Goal: Information Seeking & Learning: Find specific page/section

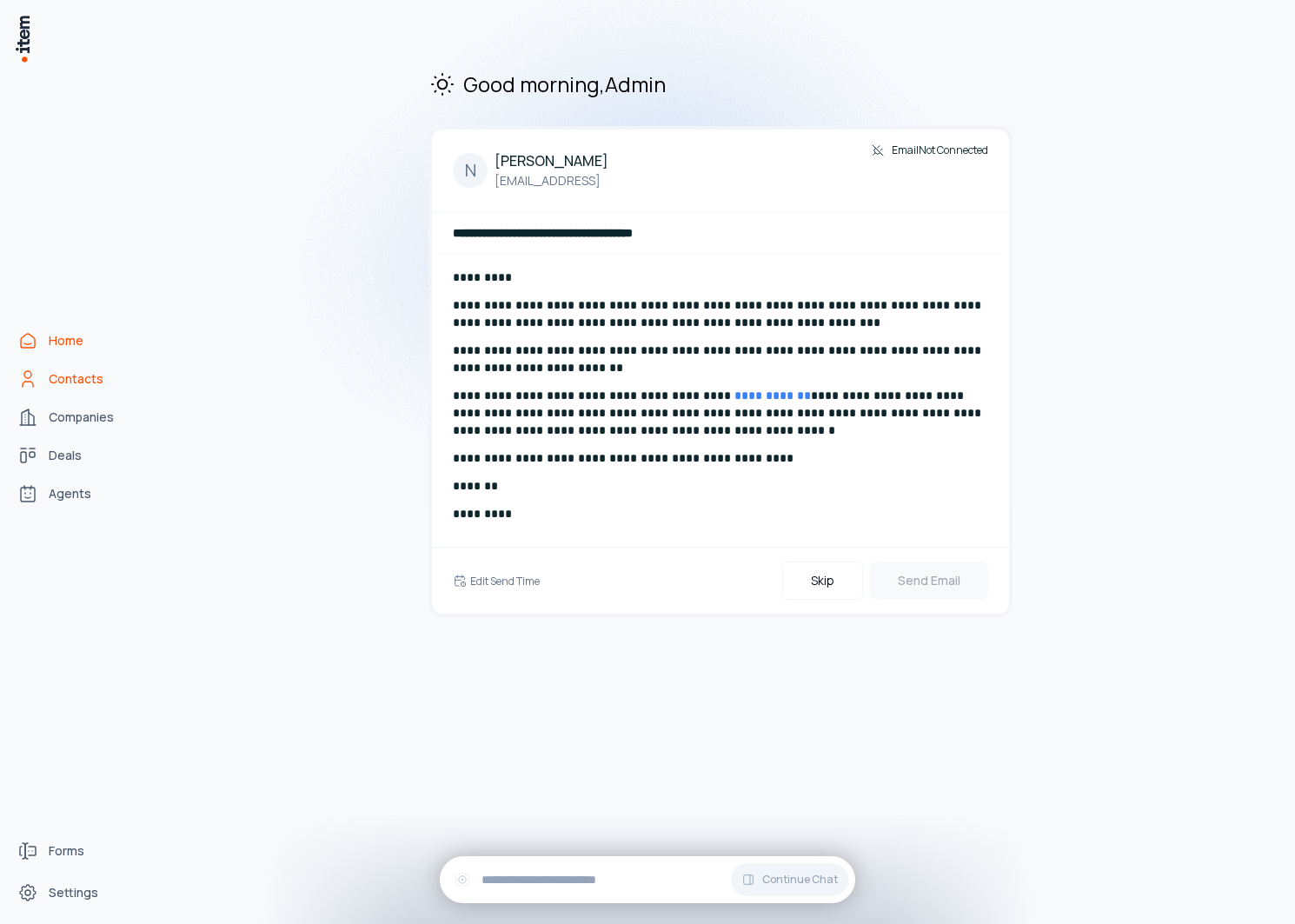
click at [74, 377] on span "Contacts" at bounding box center [76, 379] width 54 height 18
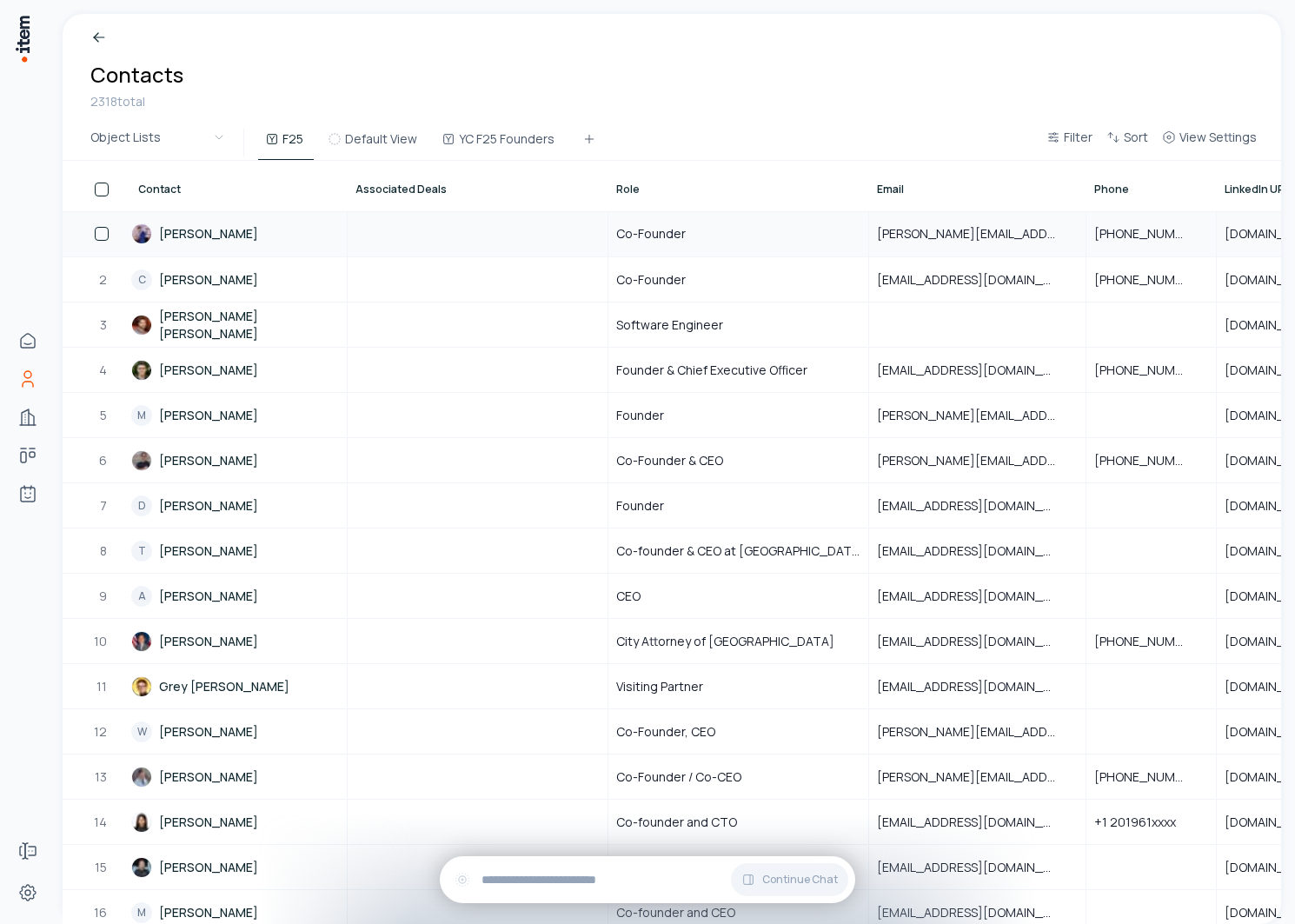
click at [194, 239] on link "[PERSON_NAME]" at bounding box center [238, 233] width 214 height 43
click at [202, 274] on link "C [PERSON_NAME]" at bounding box center [238, 279] width 214 height 42
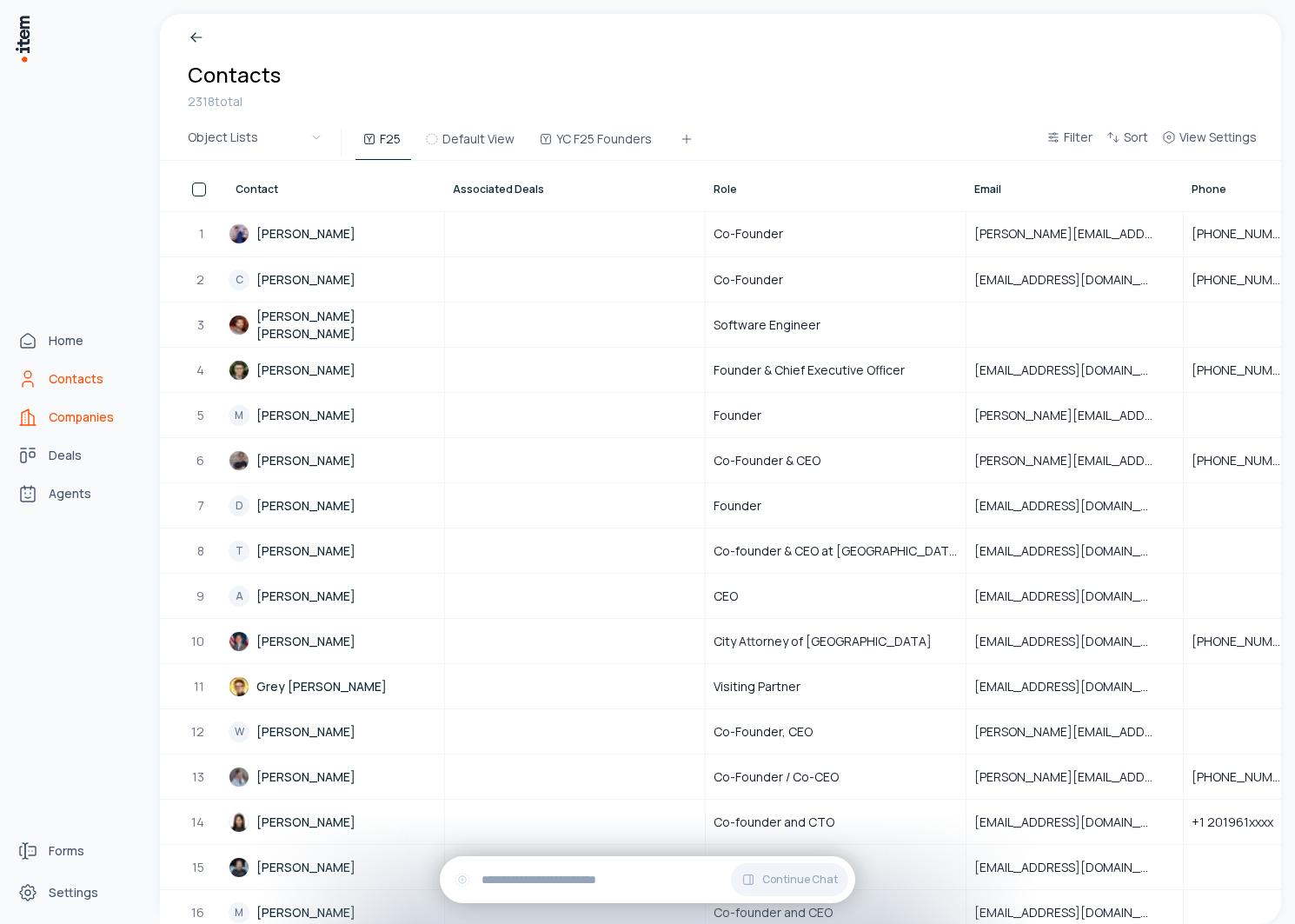
click at [41, 416] on link "Companies" at bounding box center [76, 417] width 132 height 35
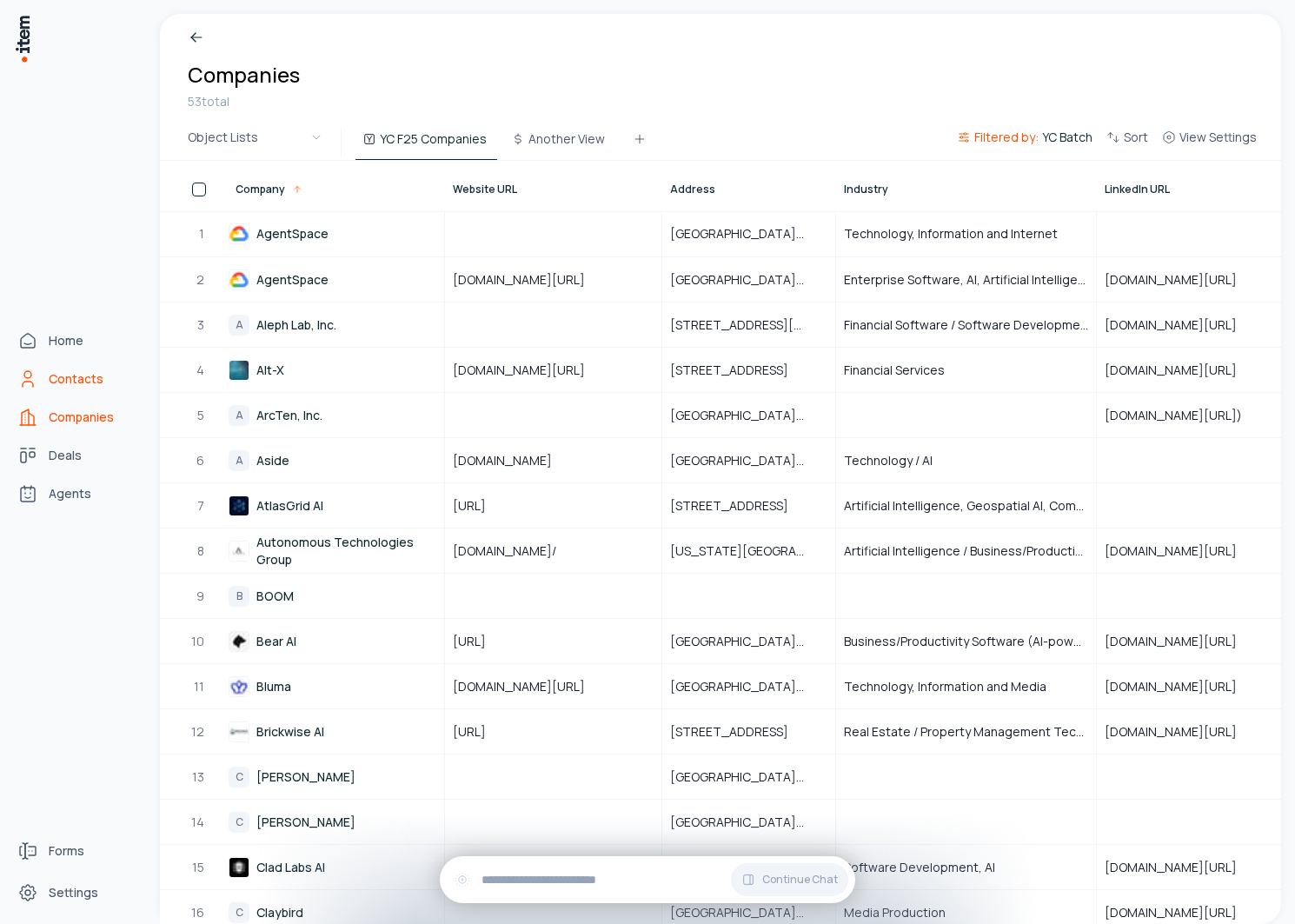
click at [38, 386] on icon "Contacts" at bounding box center [28, 379] width 21 height 21
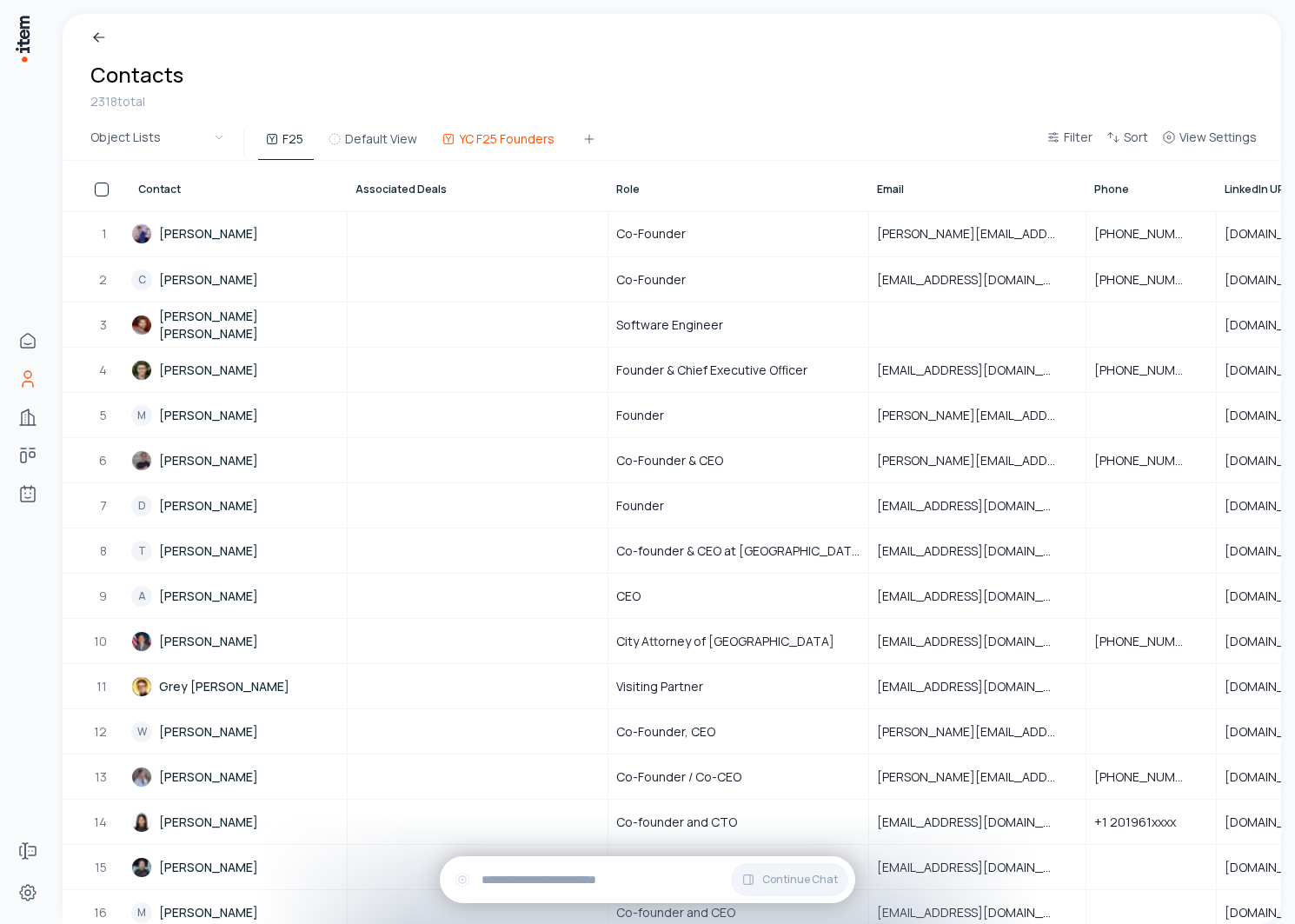
click at [519, 140] on button "YC F25 Founders" at bounding box center [500, 144] width 130 height 32
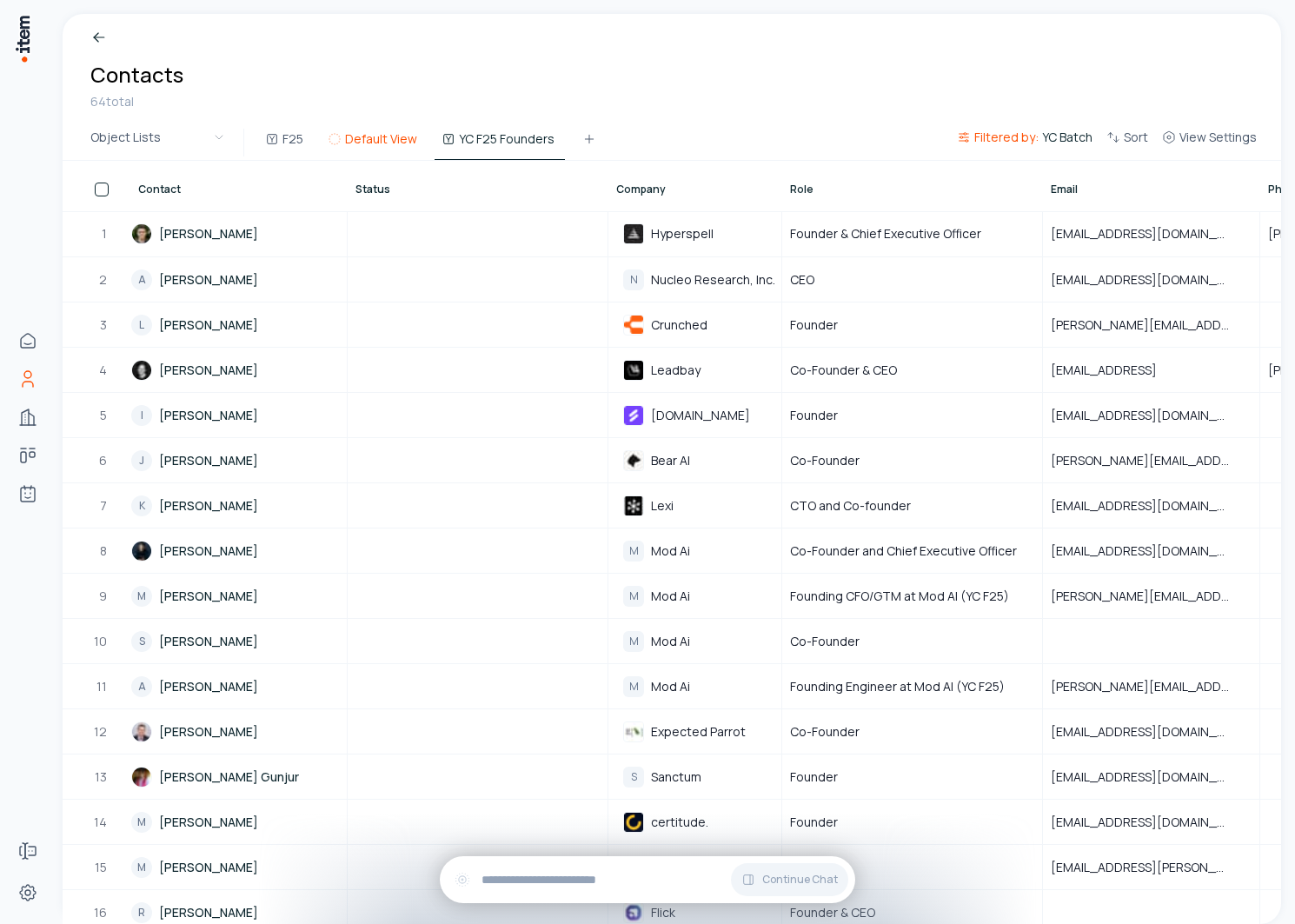
click at [379, 141] on button "Default View" at bounding box center [374, 144] width 107 height 32
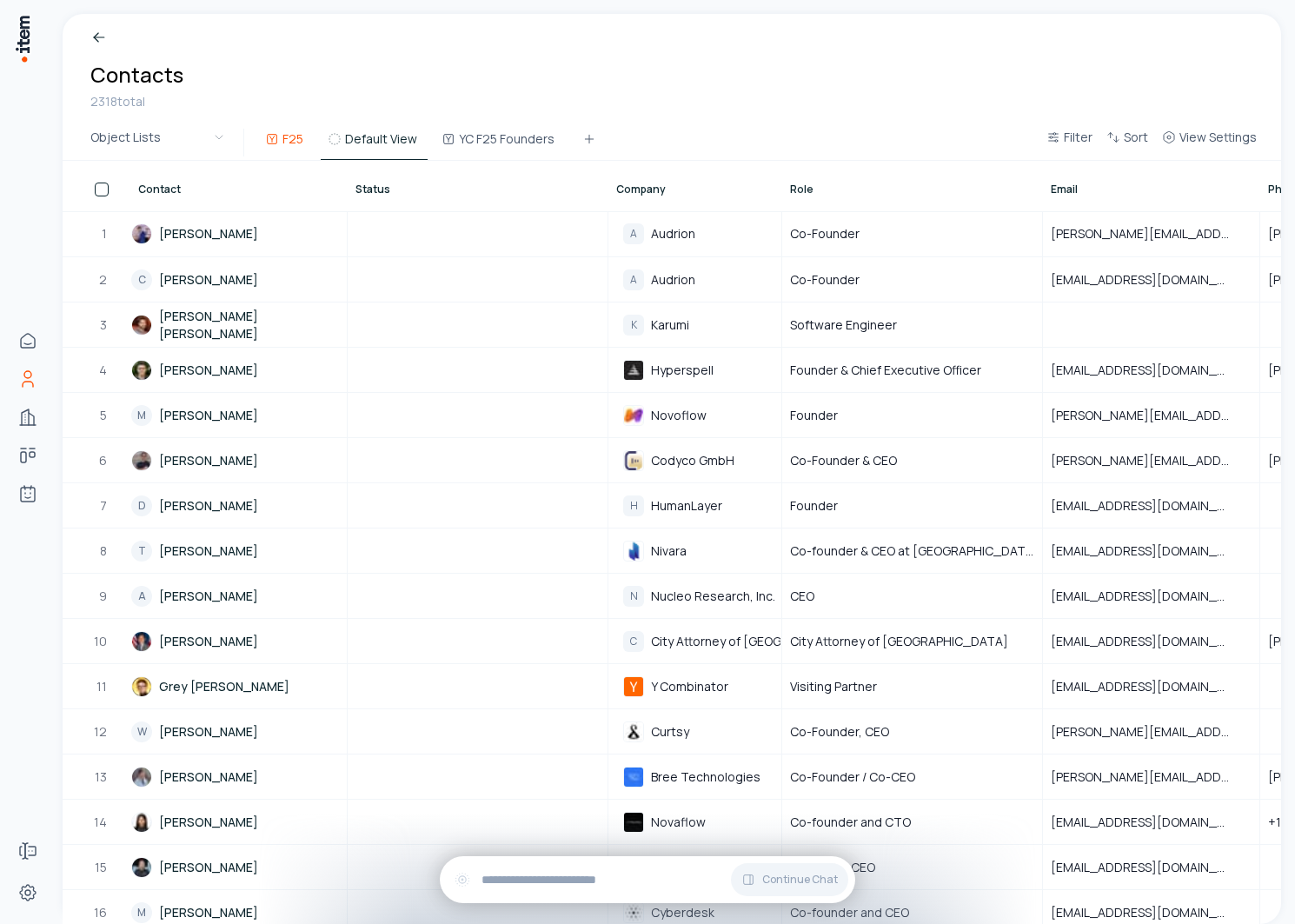
click at [289, 137] on button "F25" at bounding box center [286, 144] width 55 height 32
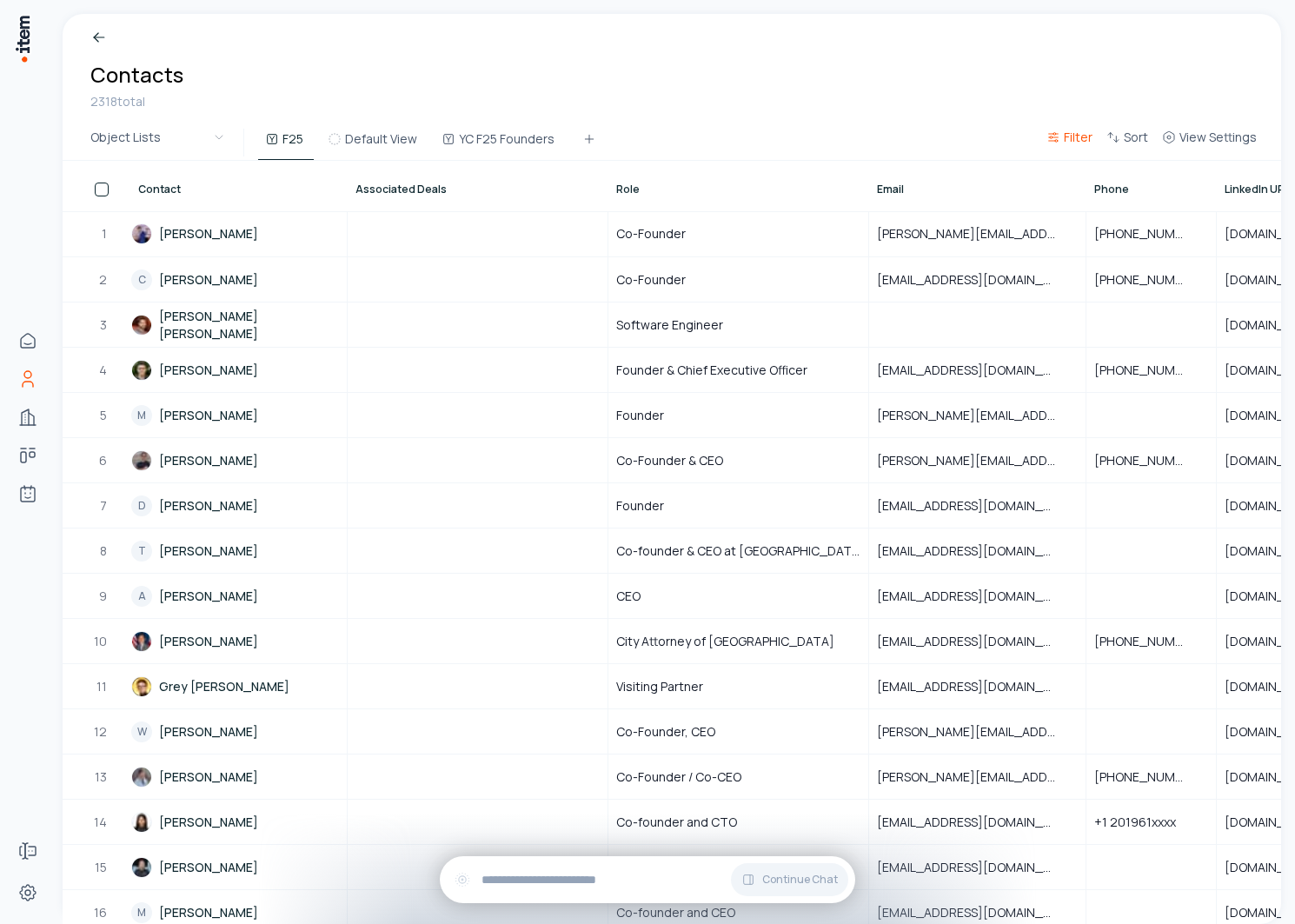
click at [1075, 133] on span "Filter" at bounding box center [1078, 137] width 29 height 18
click at [746, 228] on button "Add filter" at bounding box center [857, 227] width 457 height 32
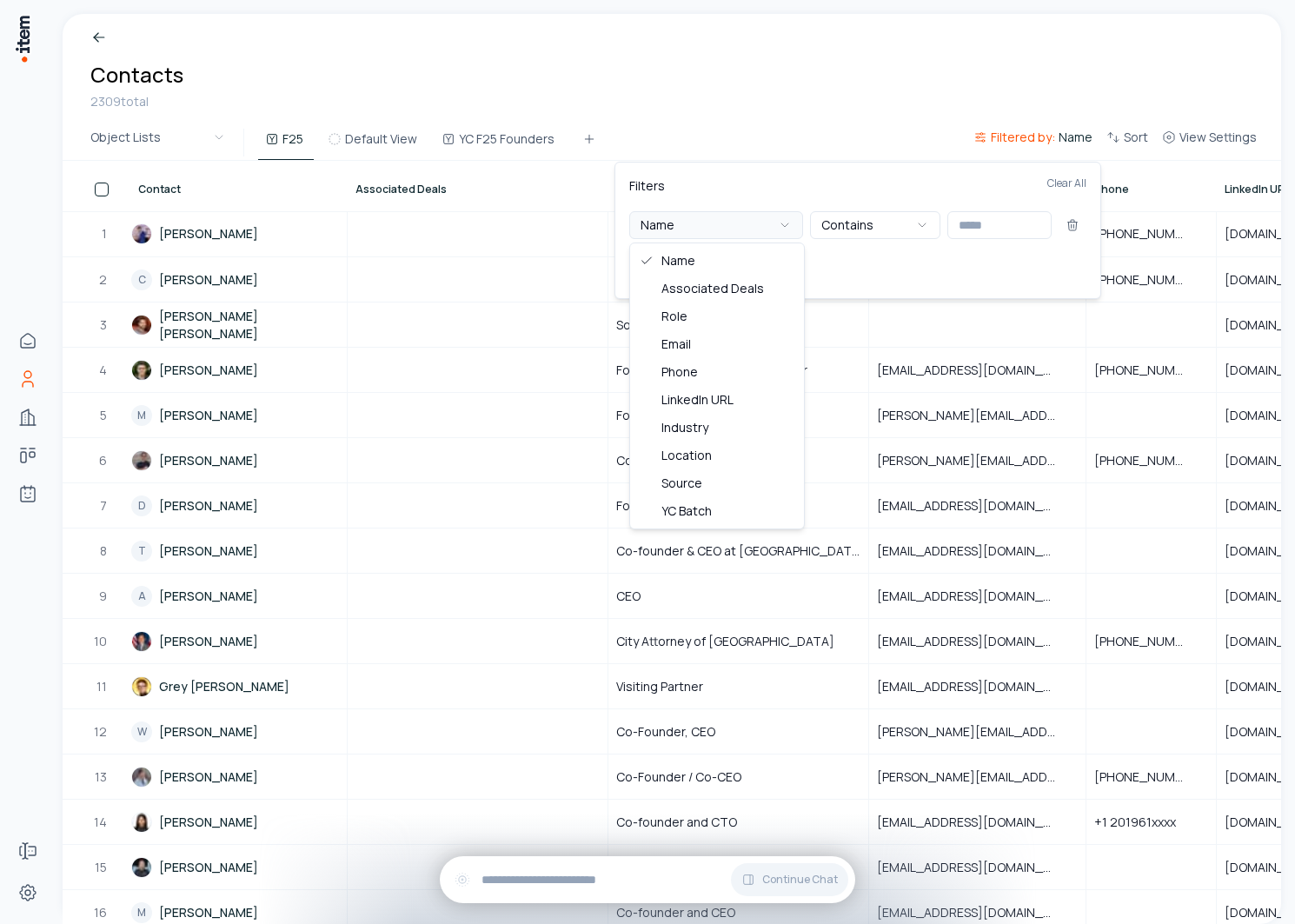
click at [690, 234] on button "Name" at bounding box center [716, 225] width 174 height 28
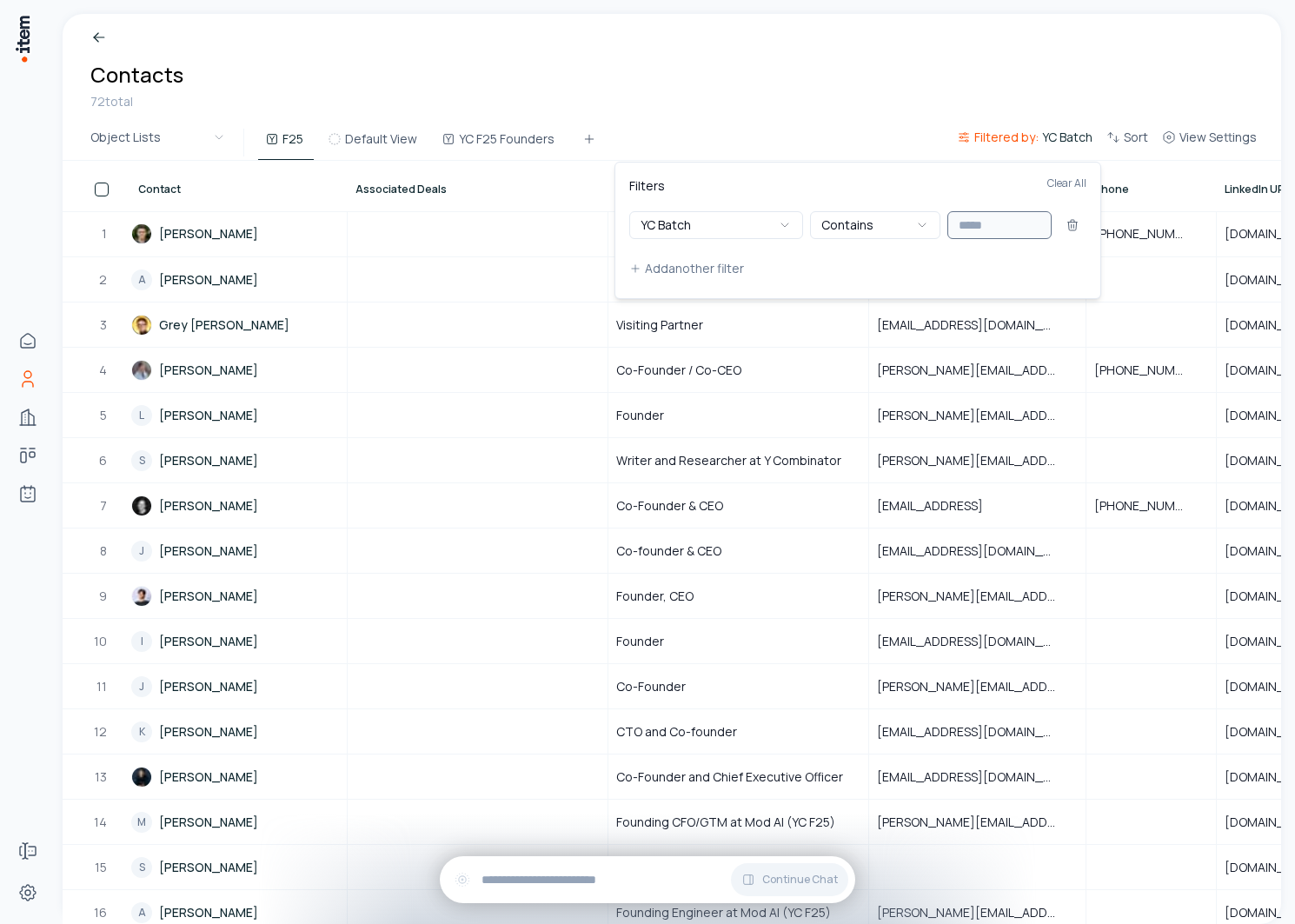
click at [996, 227] on input "text" at bounding box center [999, 225] width 105 height 28
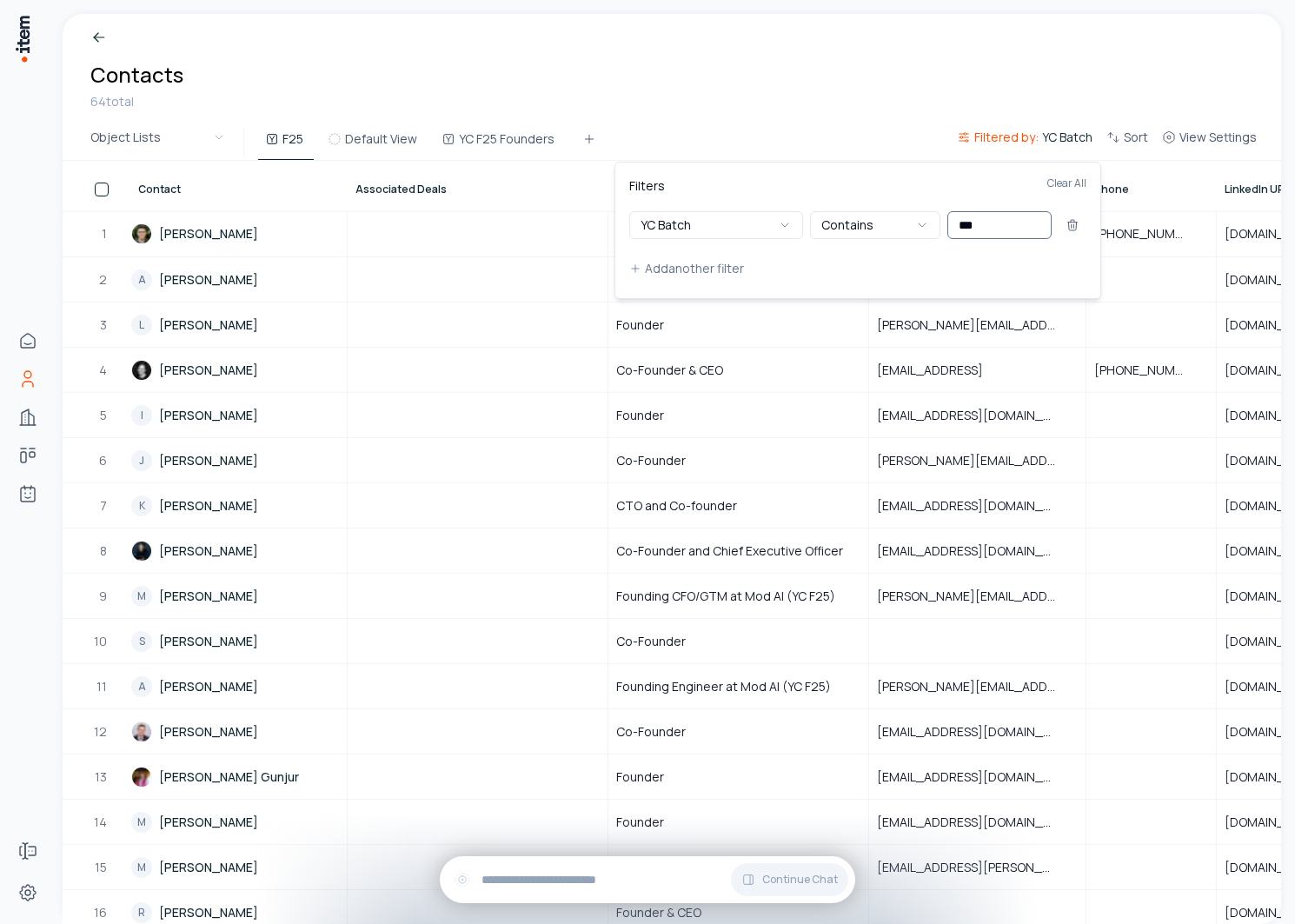
type input "***"
click at [835, 94] on html "Home Contacts Companies Deals Agents Forms Settings Breadcrumb Contacts 64 tota…" at bounding box center [648, 462] width 1295 height 924
click at [387, 148] on button "Default View" at bounding box center [374, 144] width 107 height 32
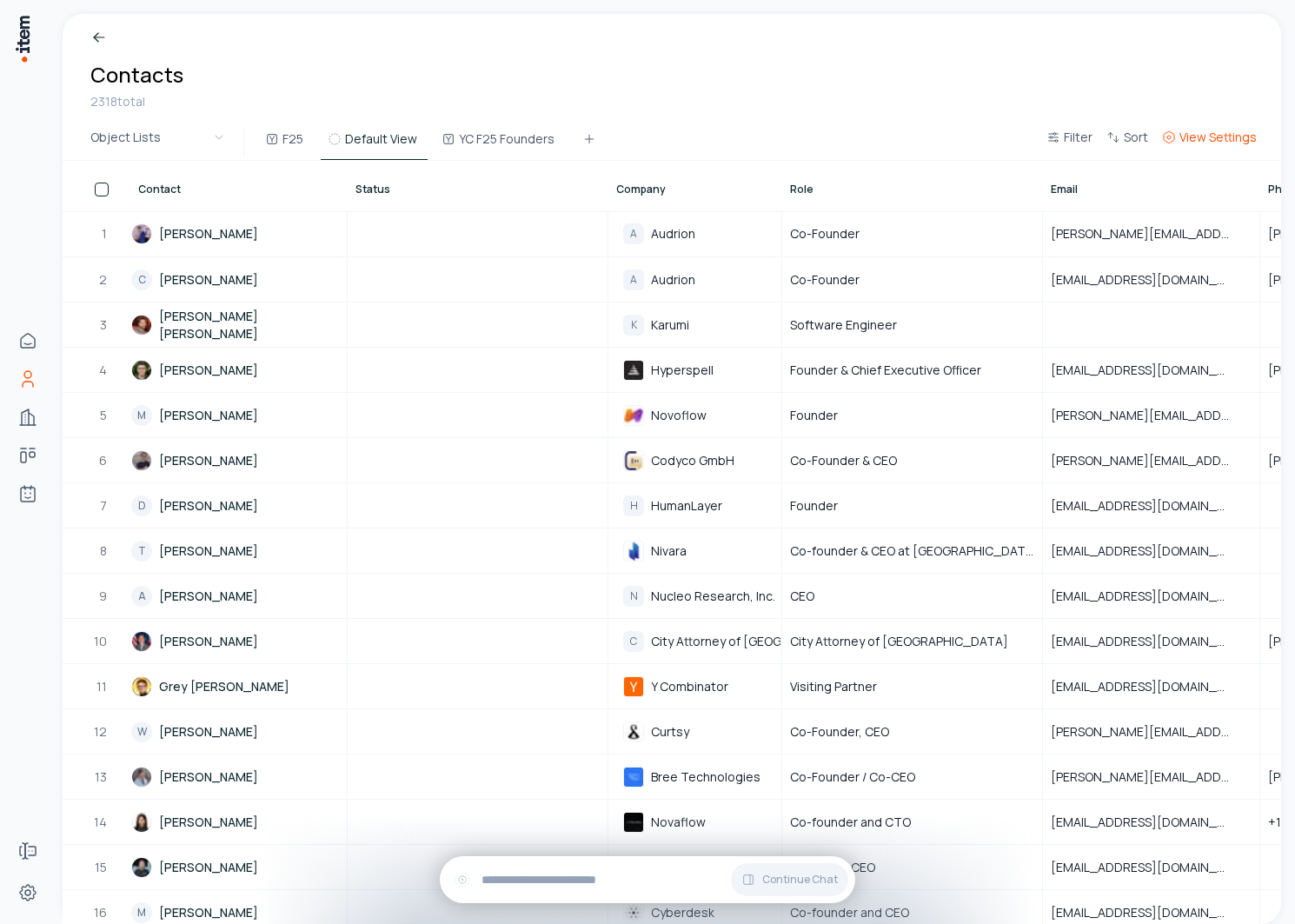
click at [1237, 135] on span "View Settings" at bounding box center [1218, 137] width 77 height 18
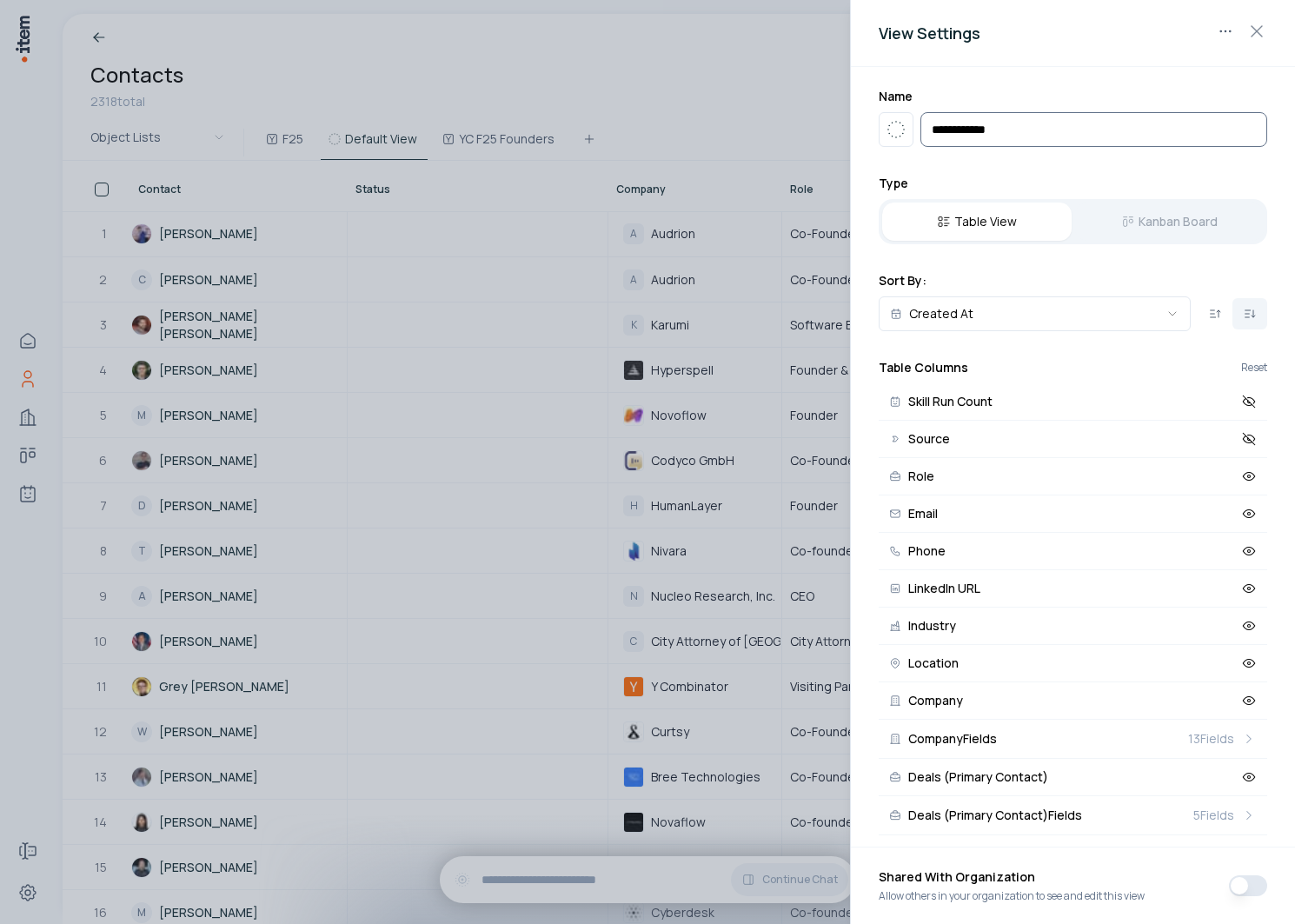
click at [1015, 139] on input "**********" at bounding box center [1094, 130] width 347 height 35
type input "********"
click at [889, 122] on icon "button" at bounding box center [896, 130] width 21 height 21
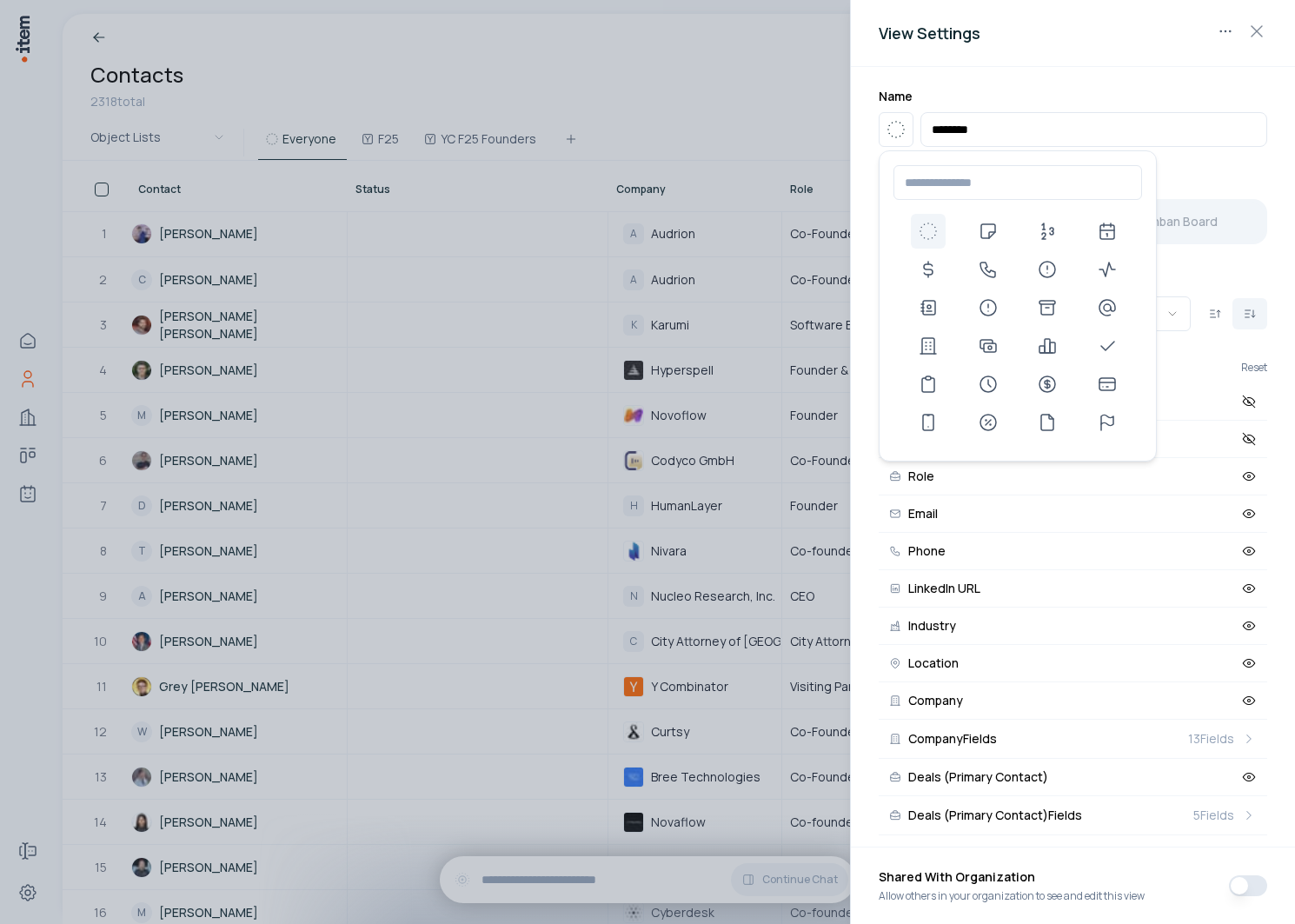
click at [955, 186] on input at bounding box center [1017, 183] width 249 height 35
type input "***"
click at [580, 97] on div at bounding box center [648, 462] width 1295 height 924
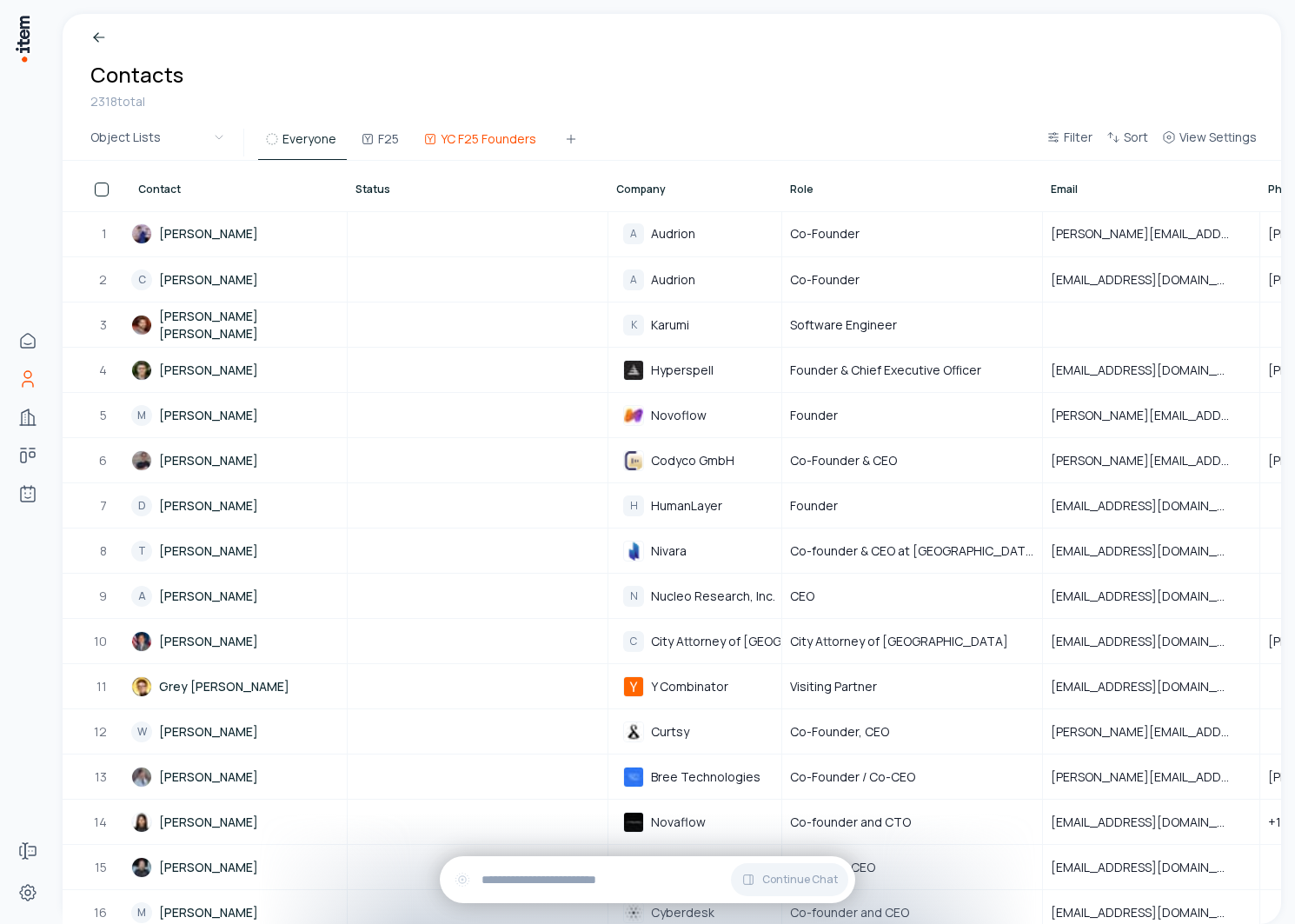
click at [476, 141] on button "YC F25 Founders" at bounding box center [481, 144] width 130 height 32
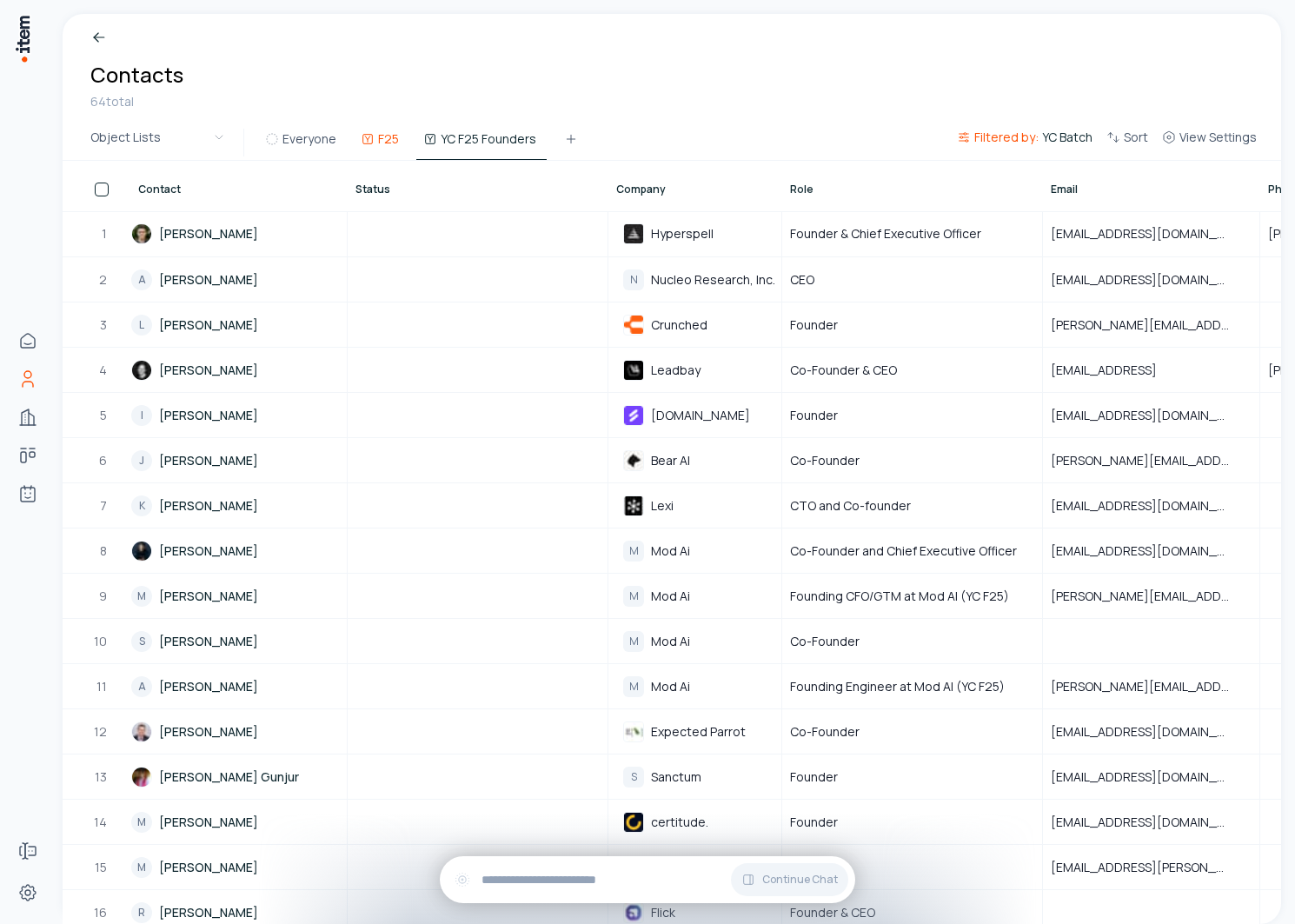
click at [387, 141] on button "F25" at bounding box center [381, 144] width 55 height 32
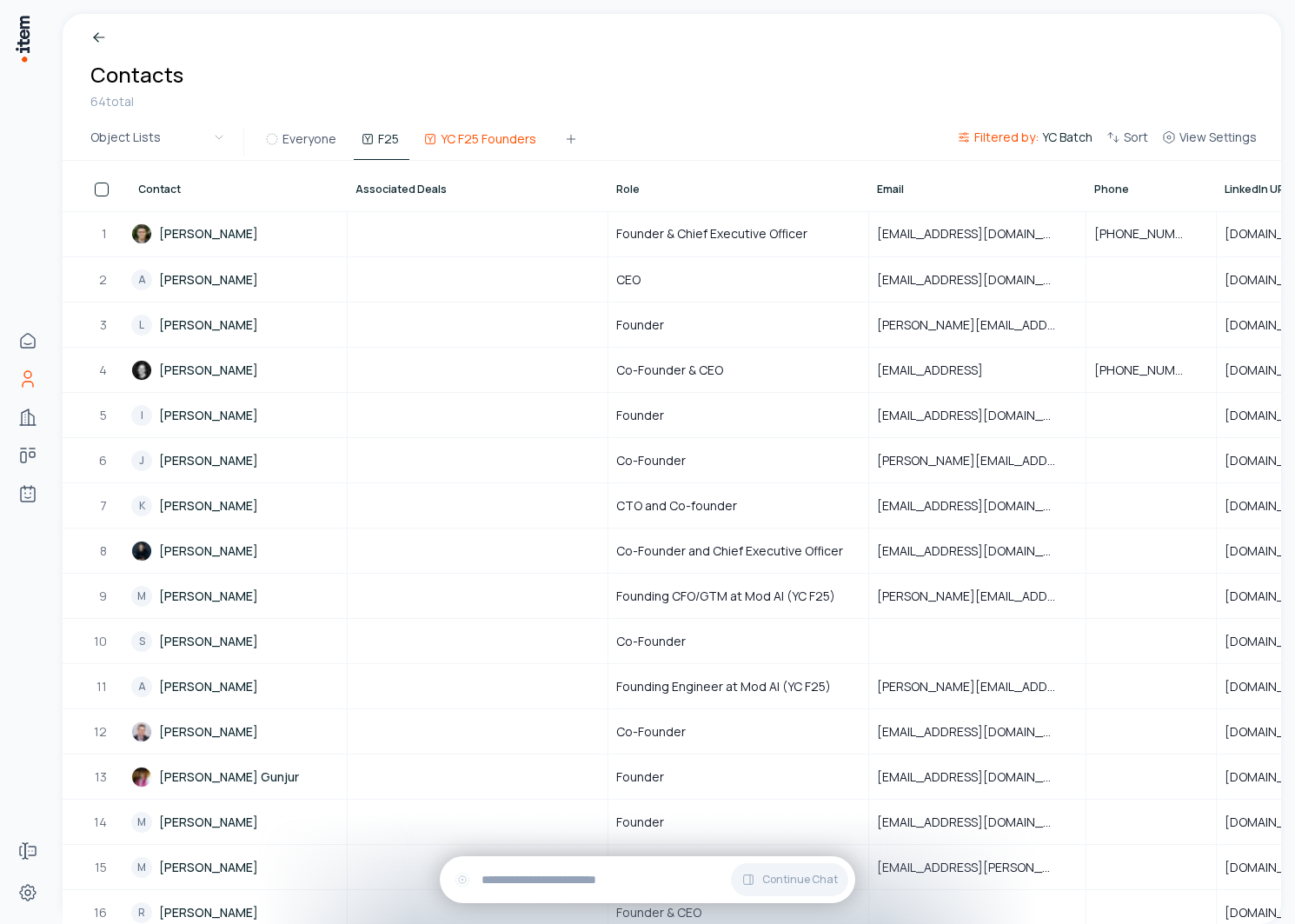
click at [437, 135] on button "YC F25 Founders" at bounding box center [481, 144] width 130 height 32
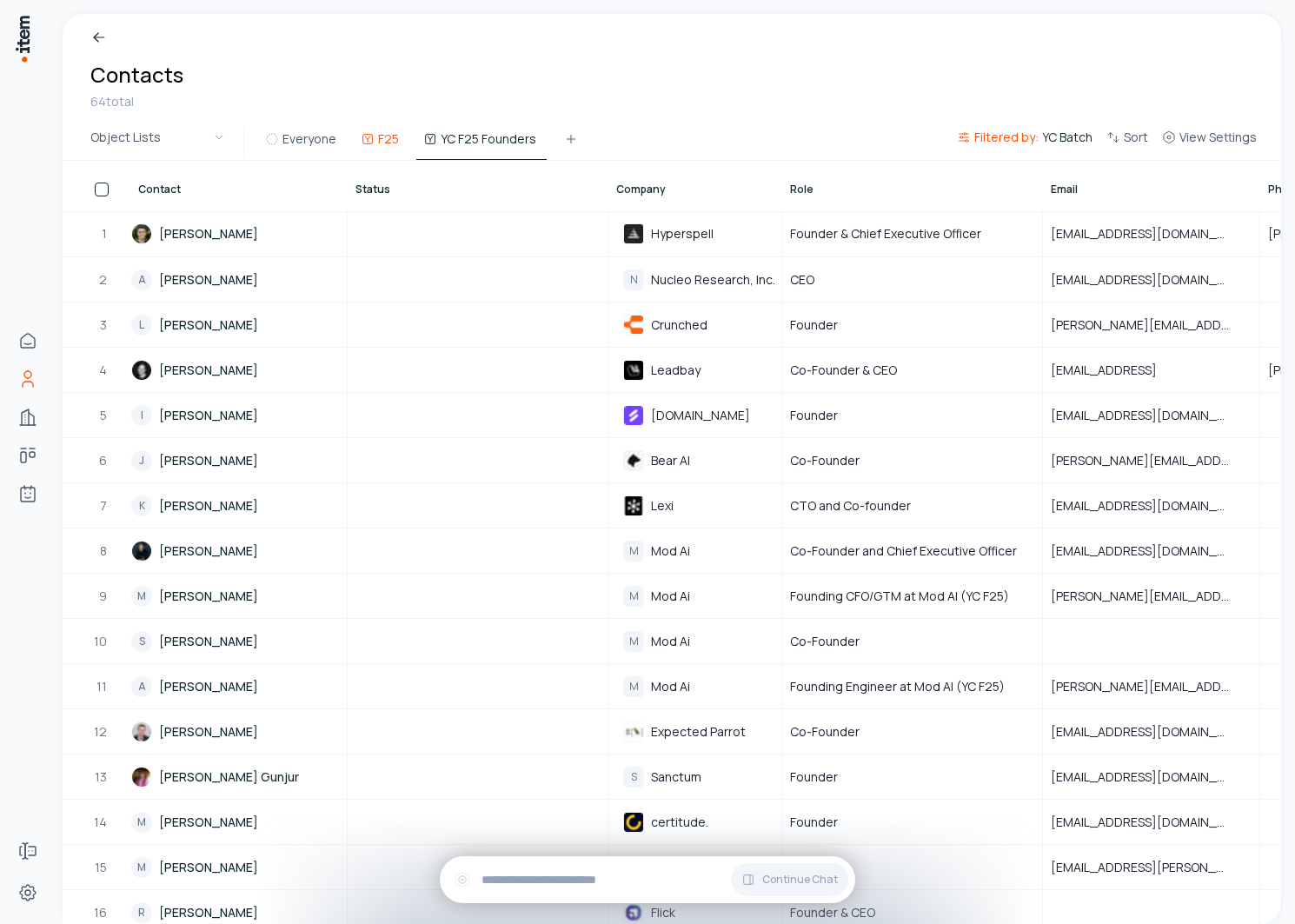
click at [365, 141] on use at bounding box center [368, 139] width 14 height 14
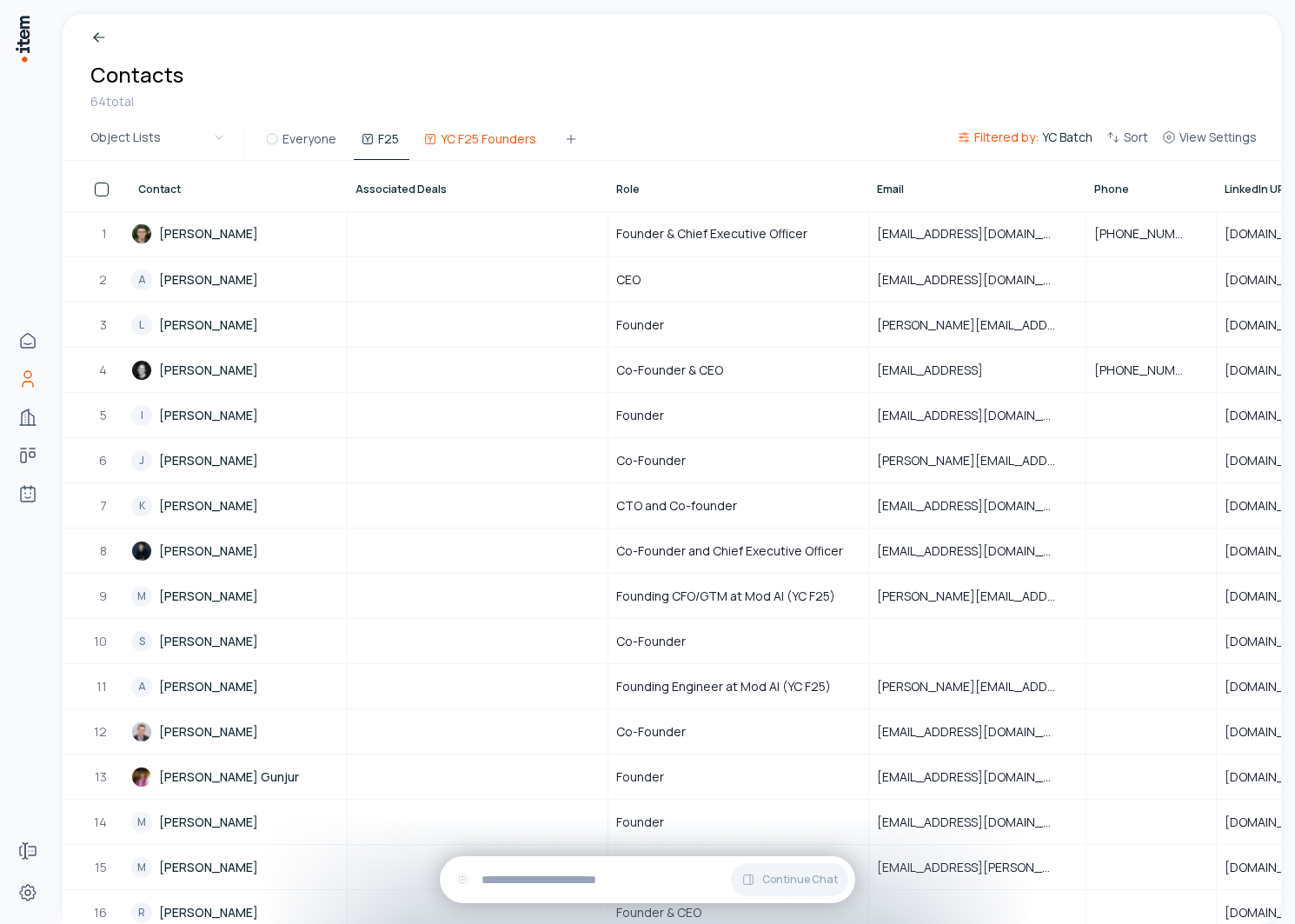
click at [446, 135] on button "YC F25 Founders" at bounding box center [481, 144] width 130 height 32
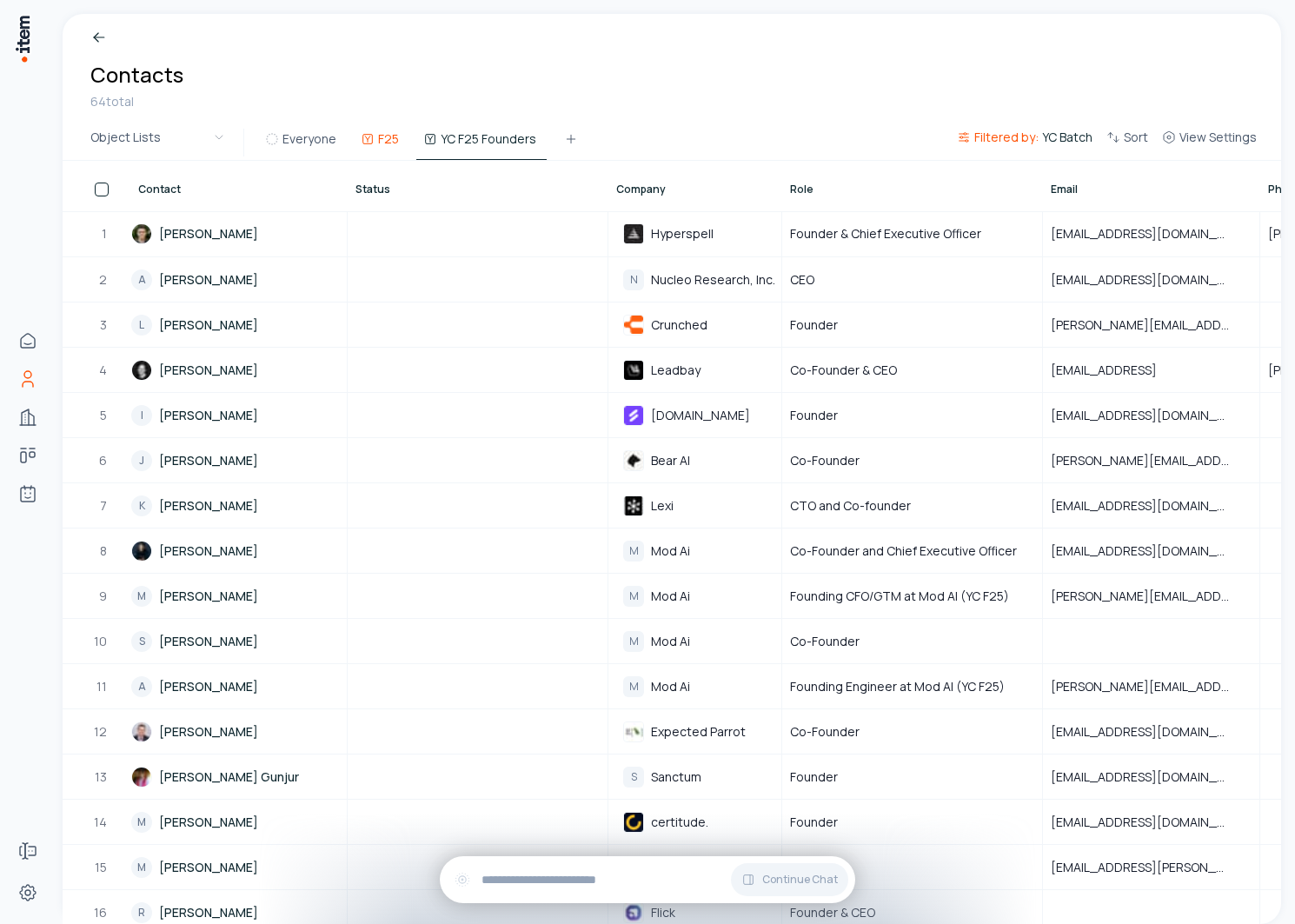
click at [375, 132] on button "F25" at bounding box center [381, 144] width 55 height 32
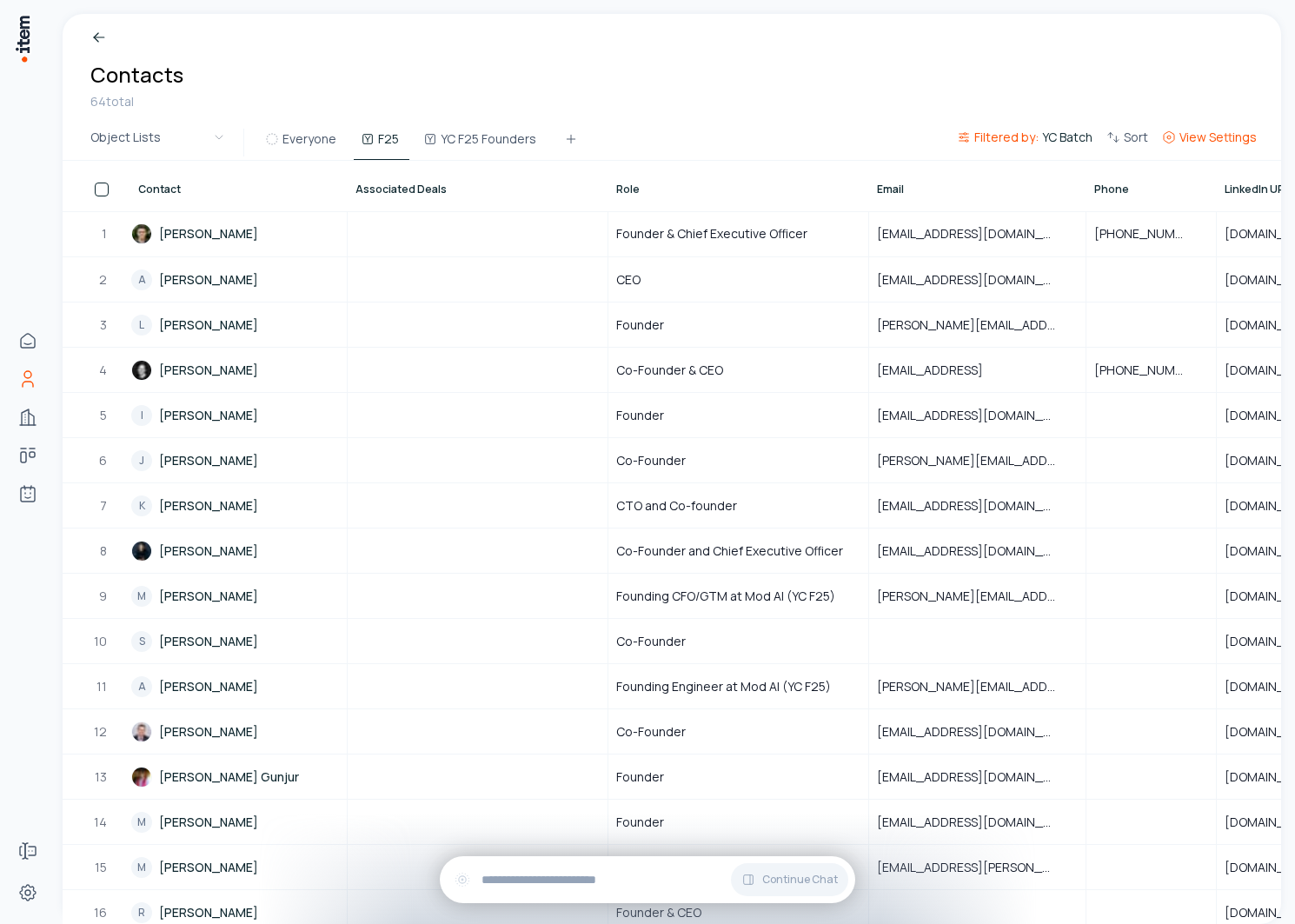
click at [1234, 143] on span "View Settings" at bounding box center [1218, 137] width 77 height 18
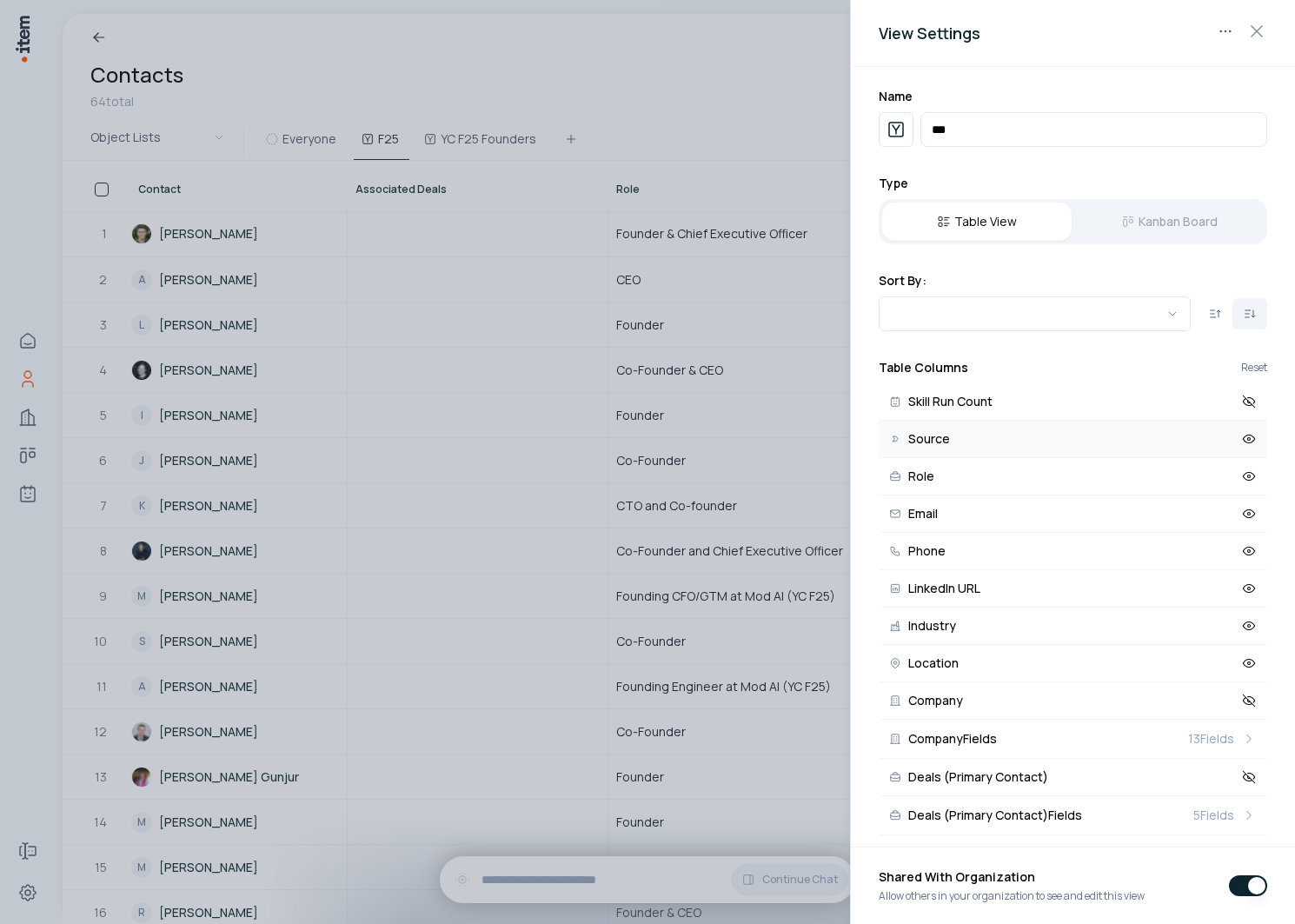
scroll to position [121, 0]
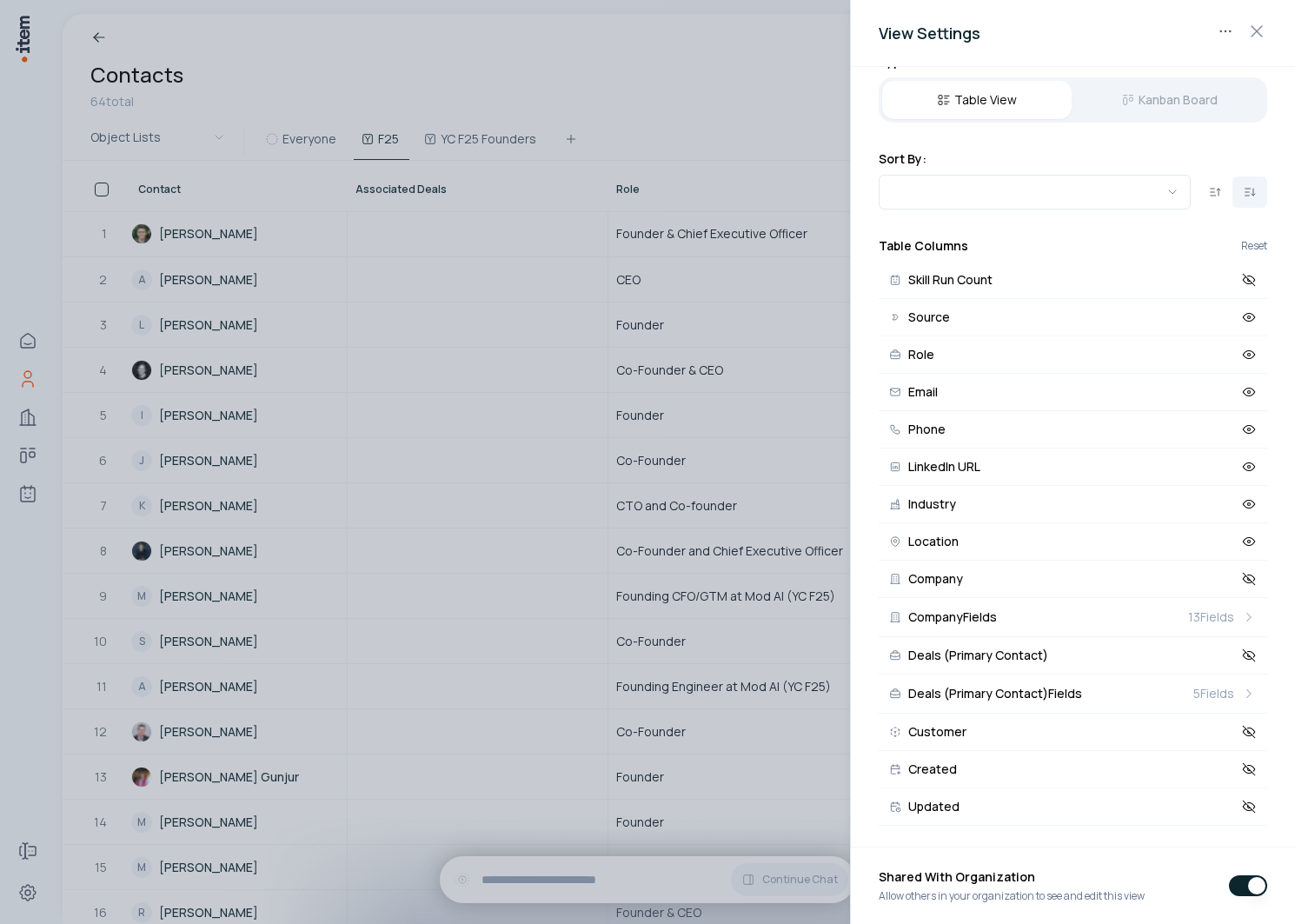
click at [636, 98] on div at bounding box center [648, 462] width 1295 height 924
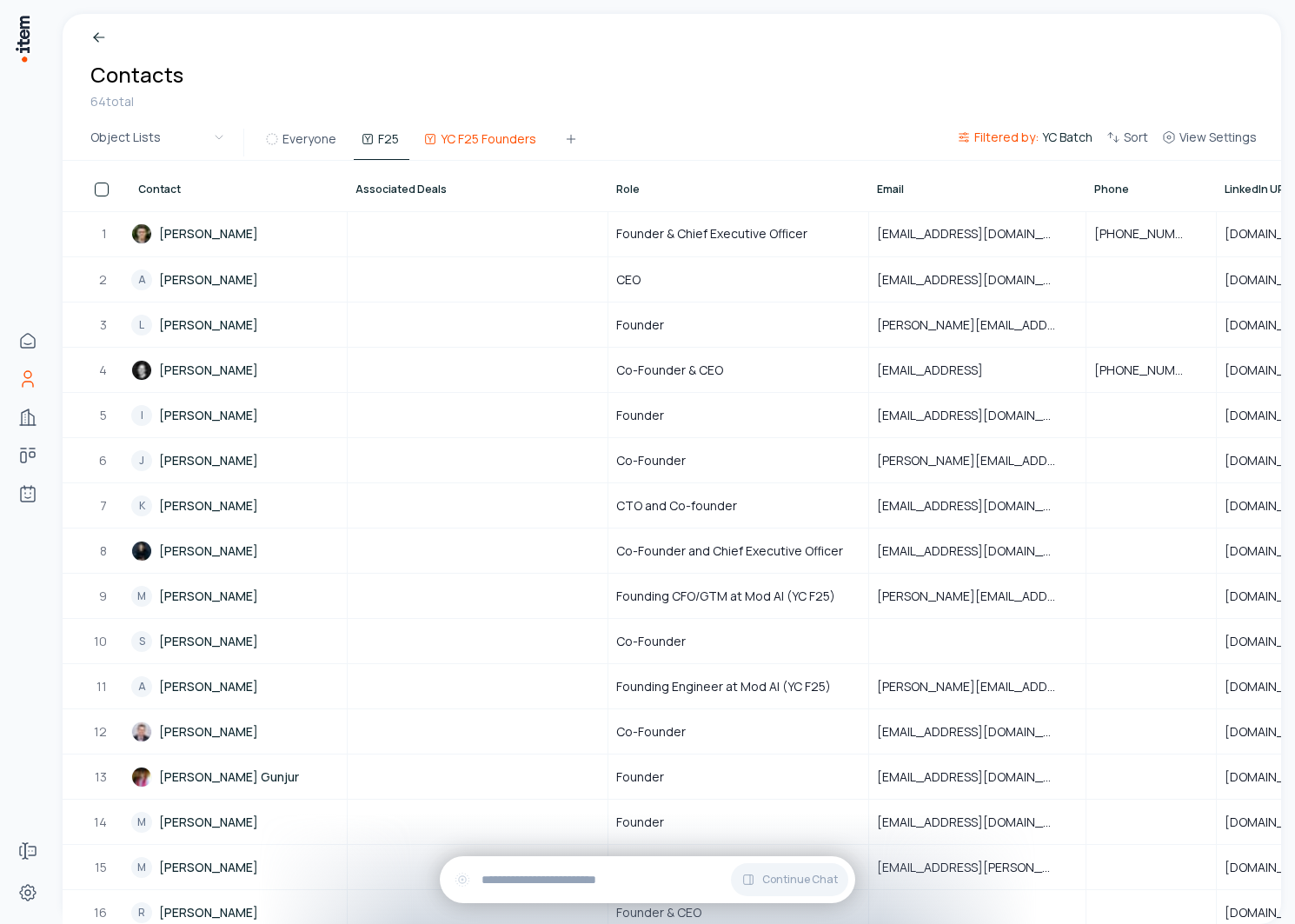
click at [488, 134] on button "YC F25 Founders" at bounding box center [481, 144] width 130 height 32
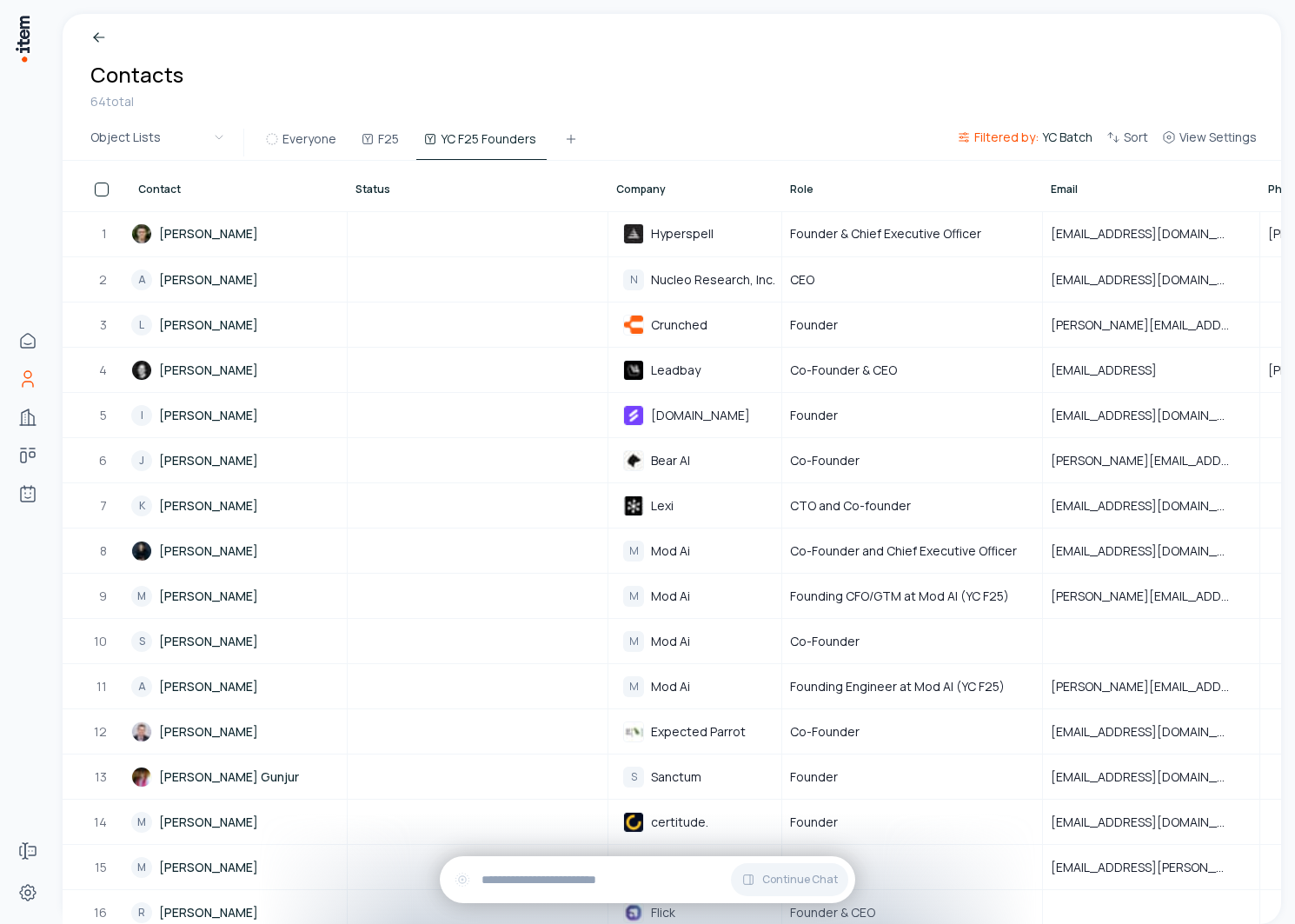
click at [350, 137] on div "Everyone F25 YC F25 Founders" at bounding box center [402, 142] width 288 height 28
click at [373, 137] on button "F25" at bounding box center [381, 144] width 55 height 32
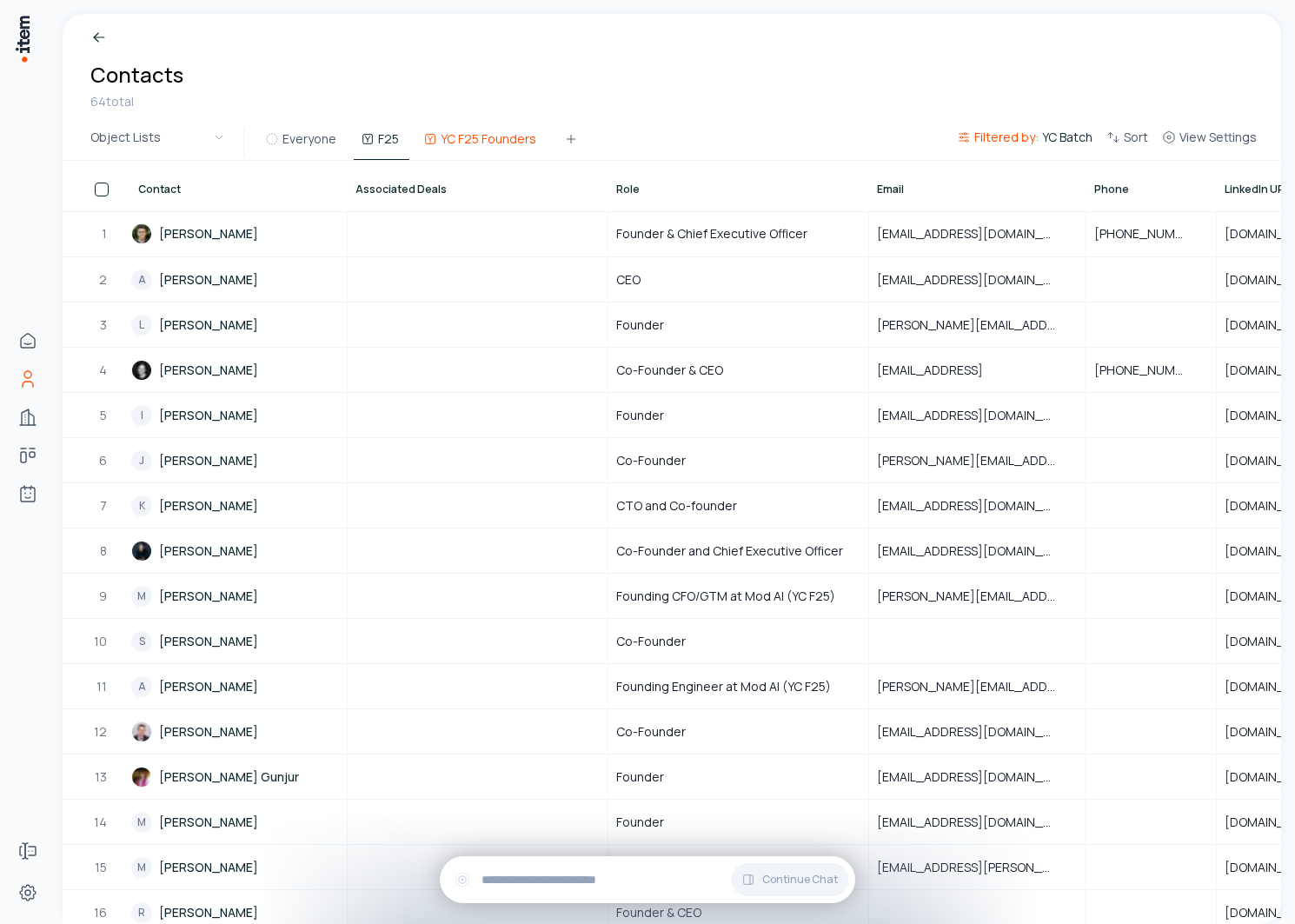
click at [430, 136] on icon at bounding box center [430, 139] width 14 height 14
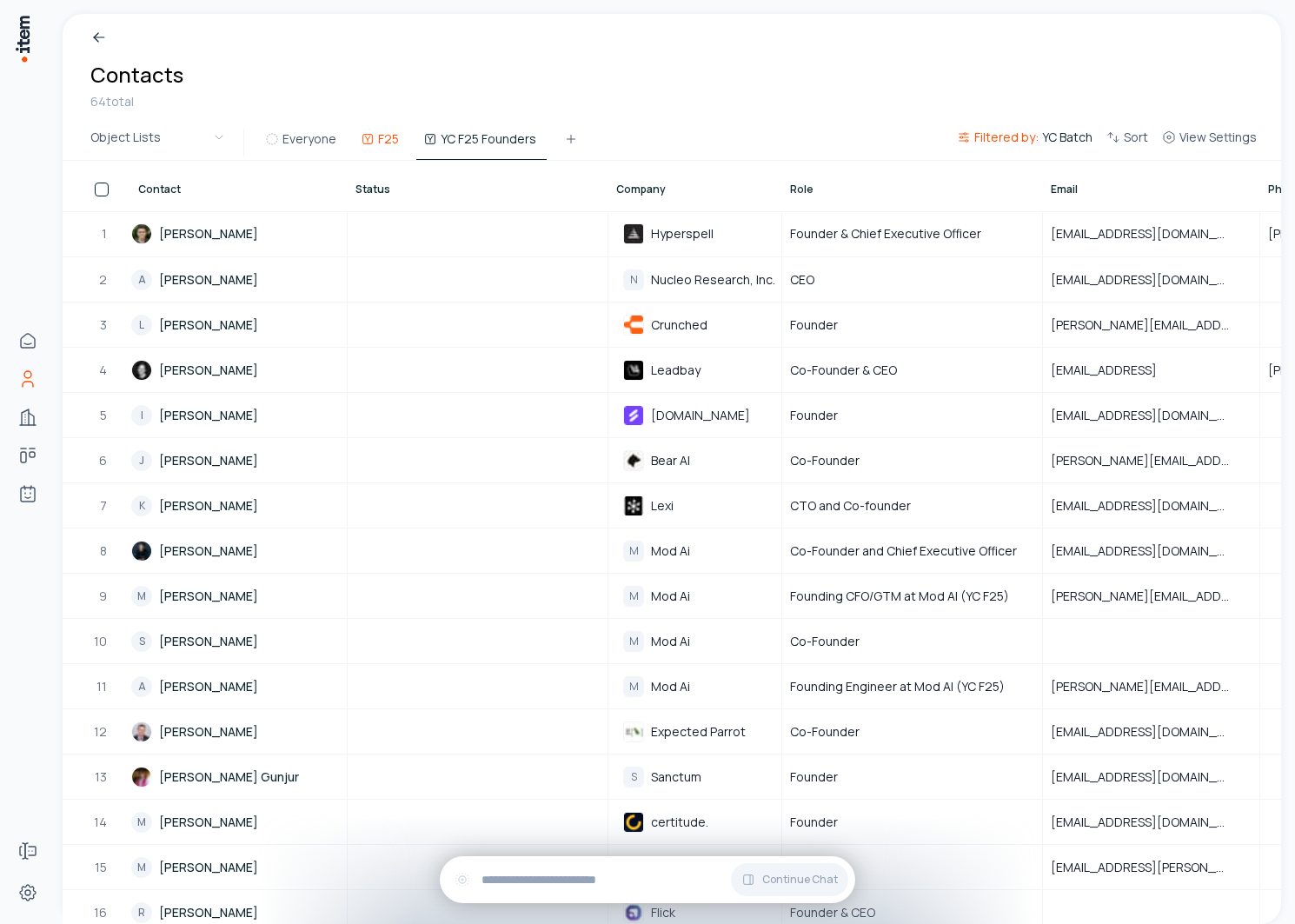
click at [374, 149] on button "F25" at bounding box center [381, 144] width 55 height 32
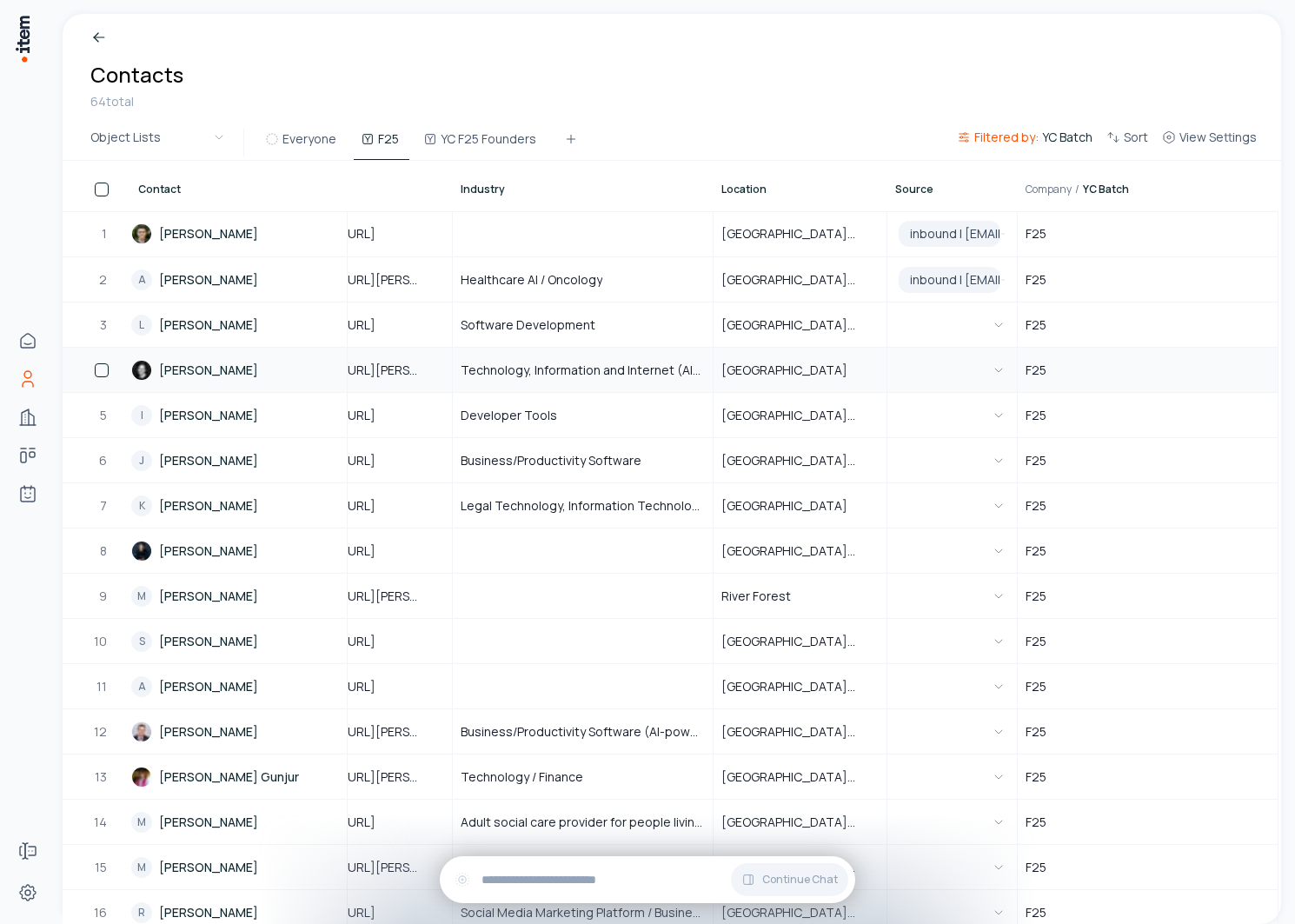
scroll to position [0, 0]
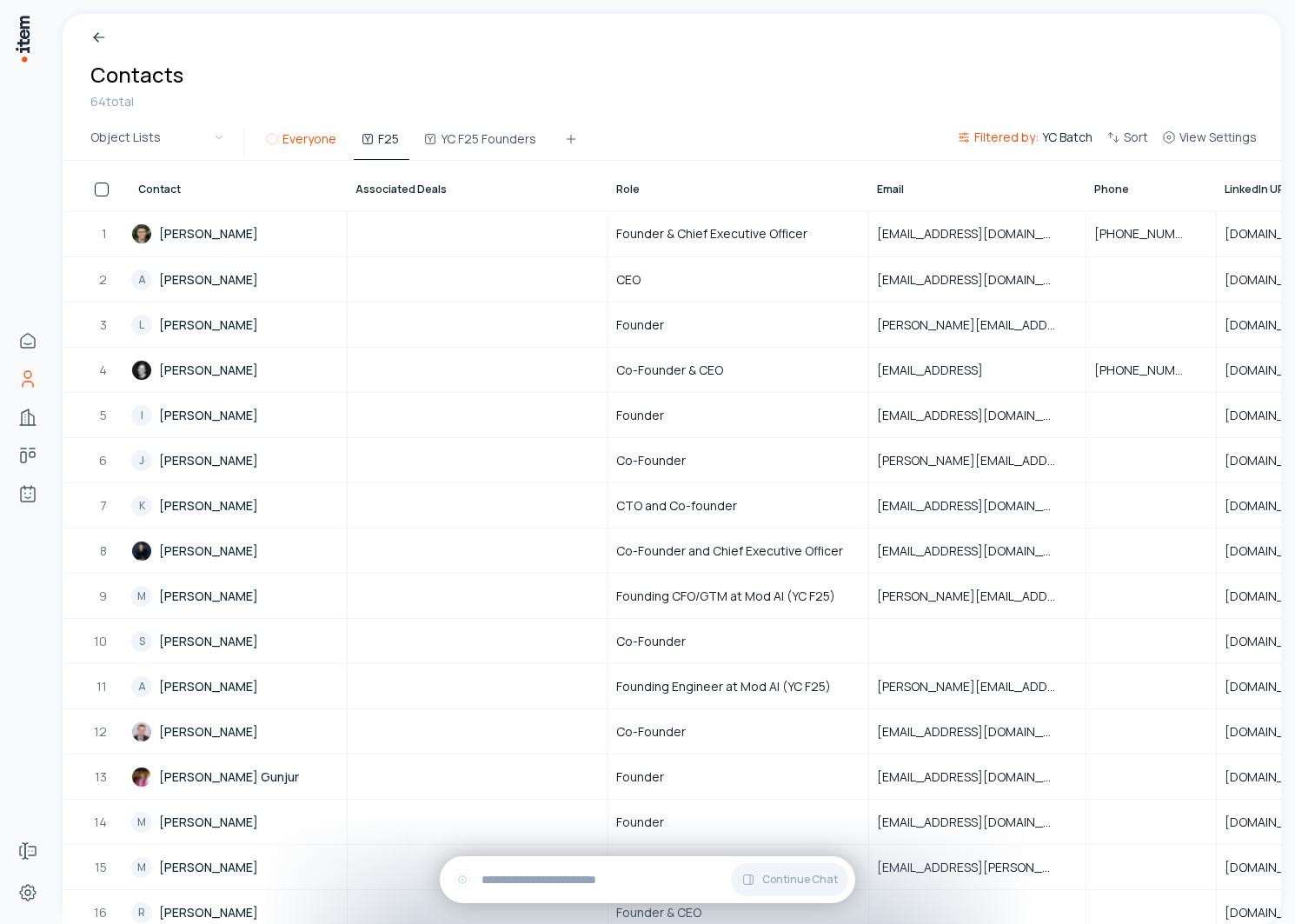
click at [307, 134] on button "Everyone" at bounding box center [302, 144] width 89 height 32
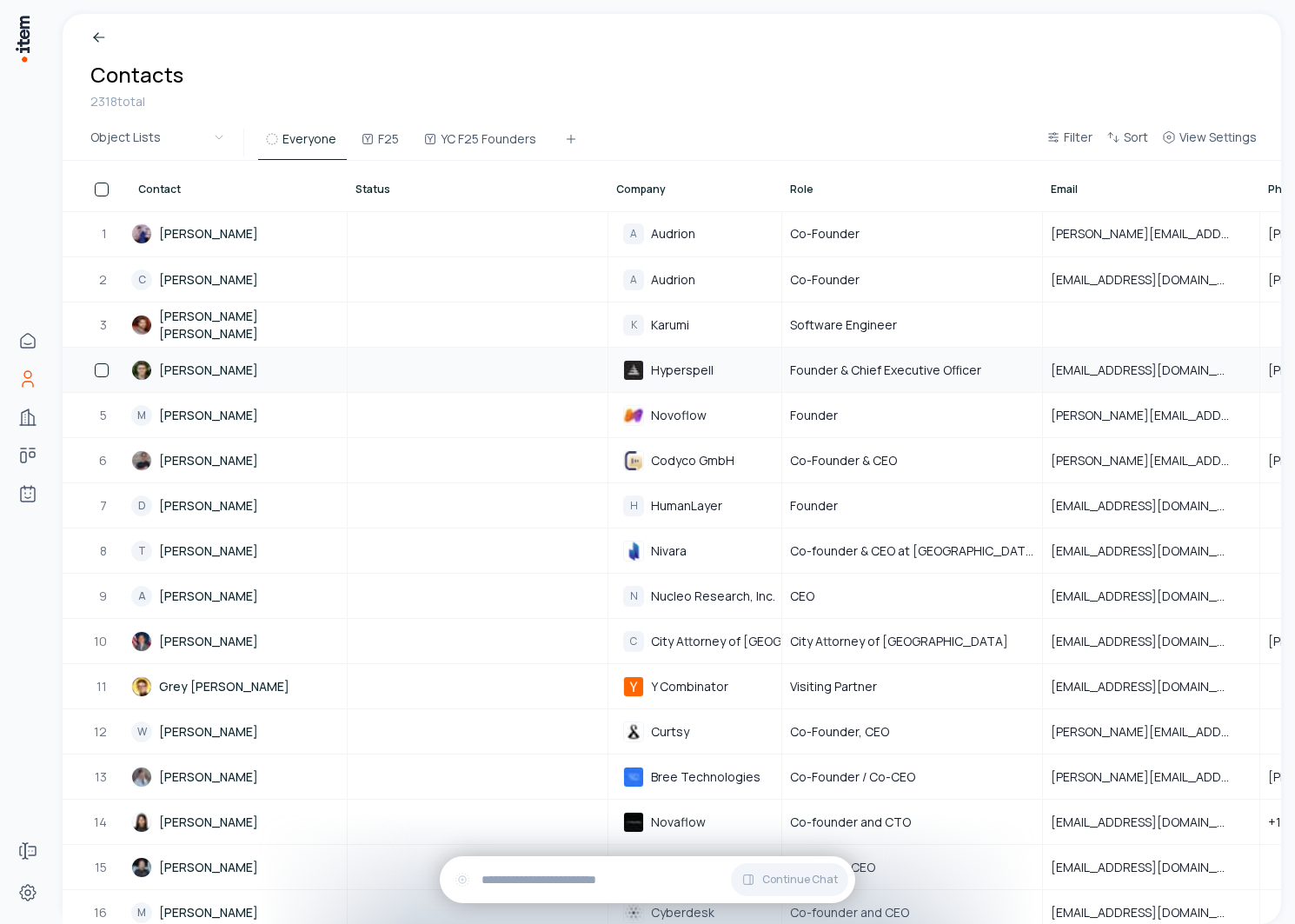
click at [217, 366] on link "[PERSON_NAME]" at bounding box center [238, 370] width 214 height 42
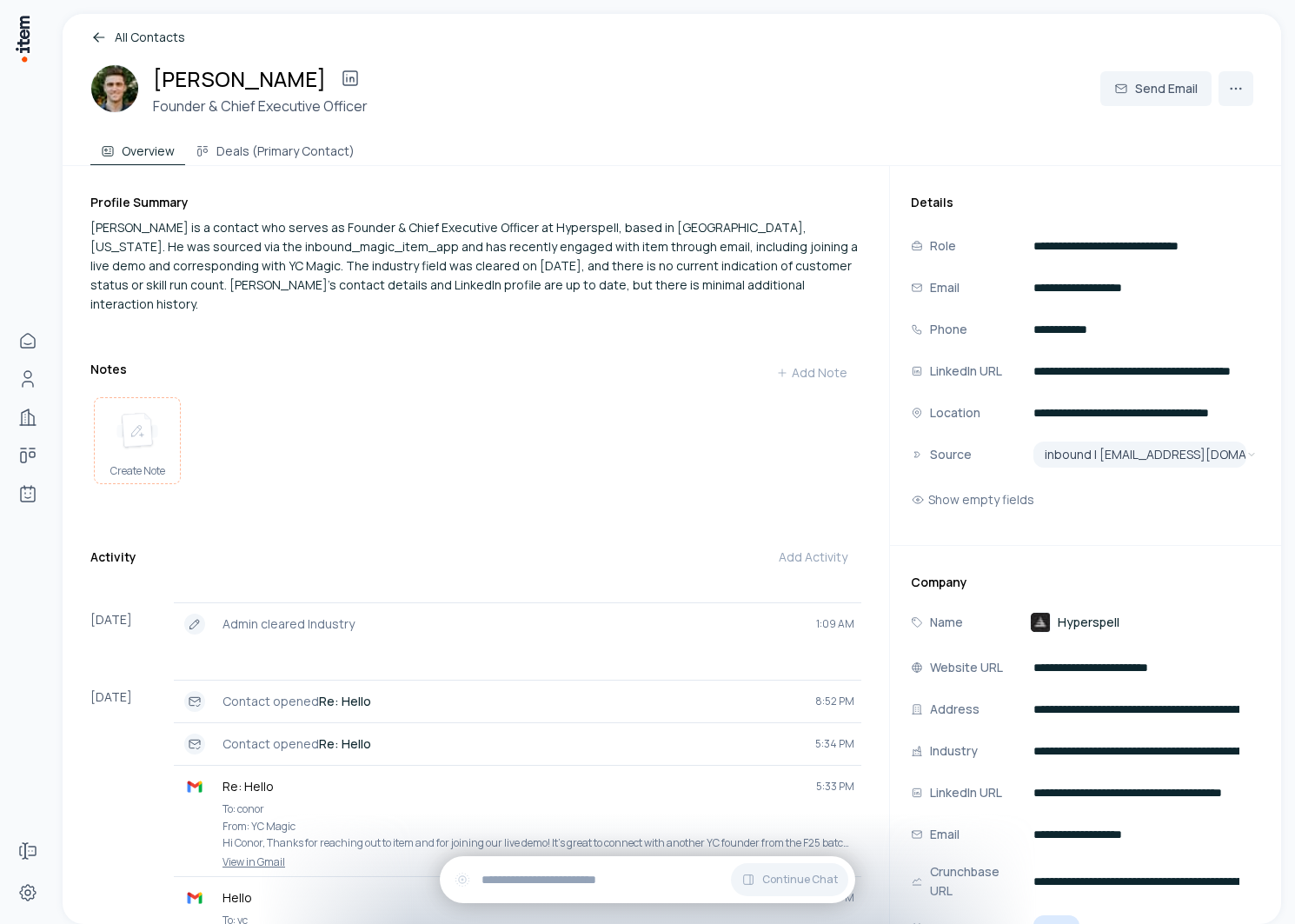
click at [136, 423] on img at bounding box center [137, 431] width 41 height 39
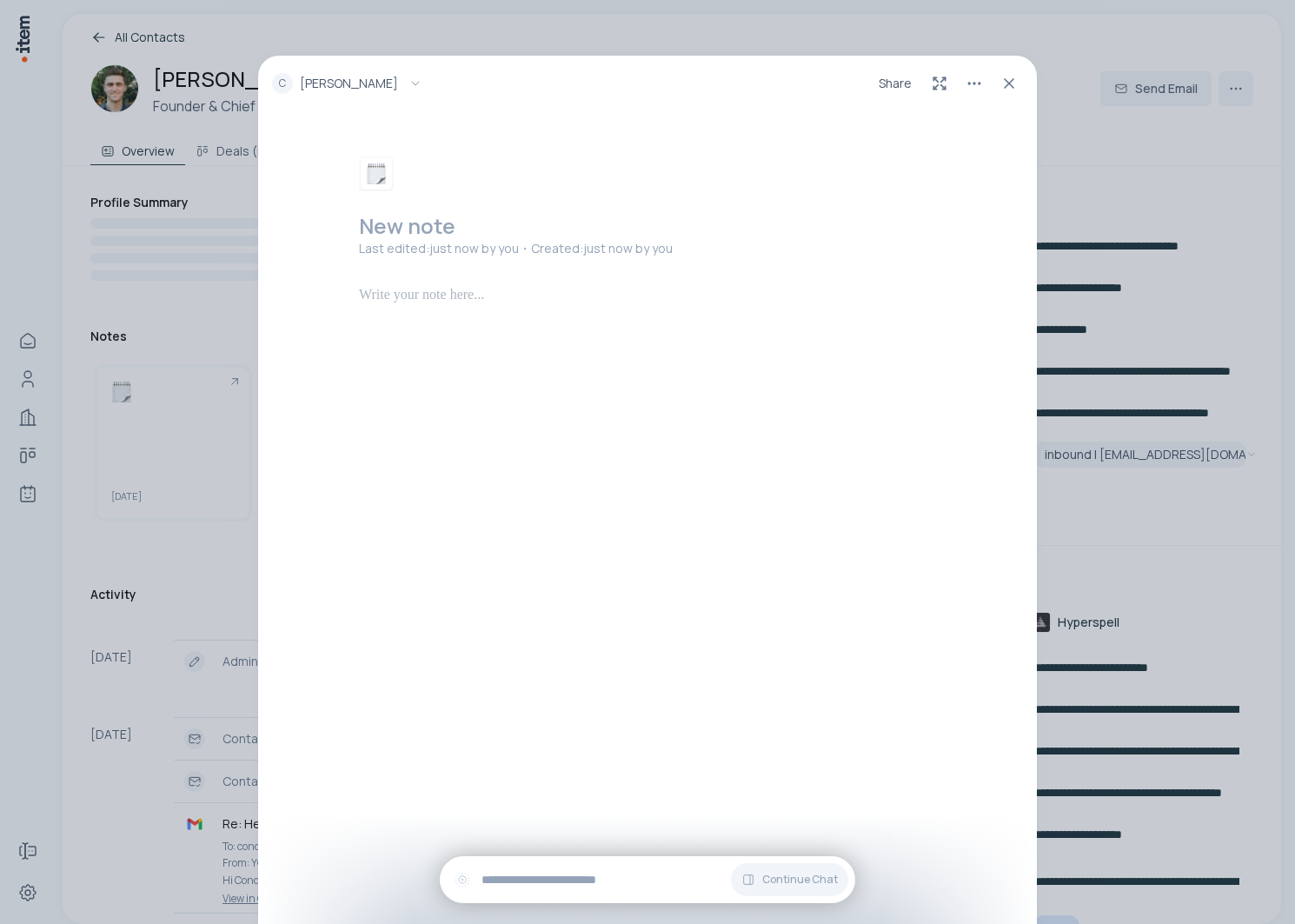
click at [561, 221] on h2 at bounding box center [651, 226] width 584 height 28
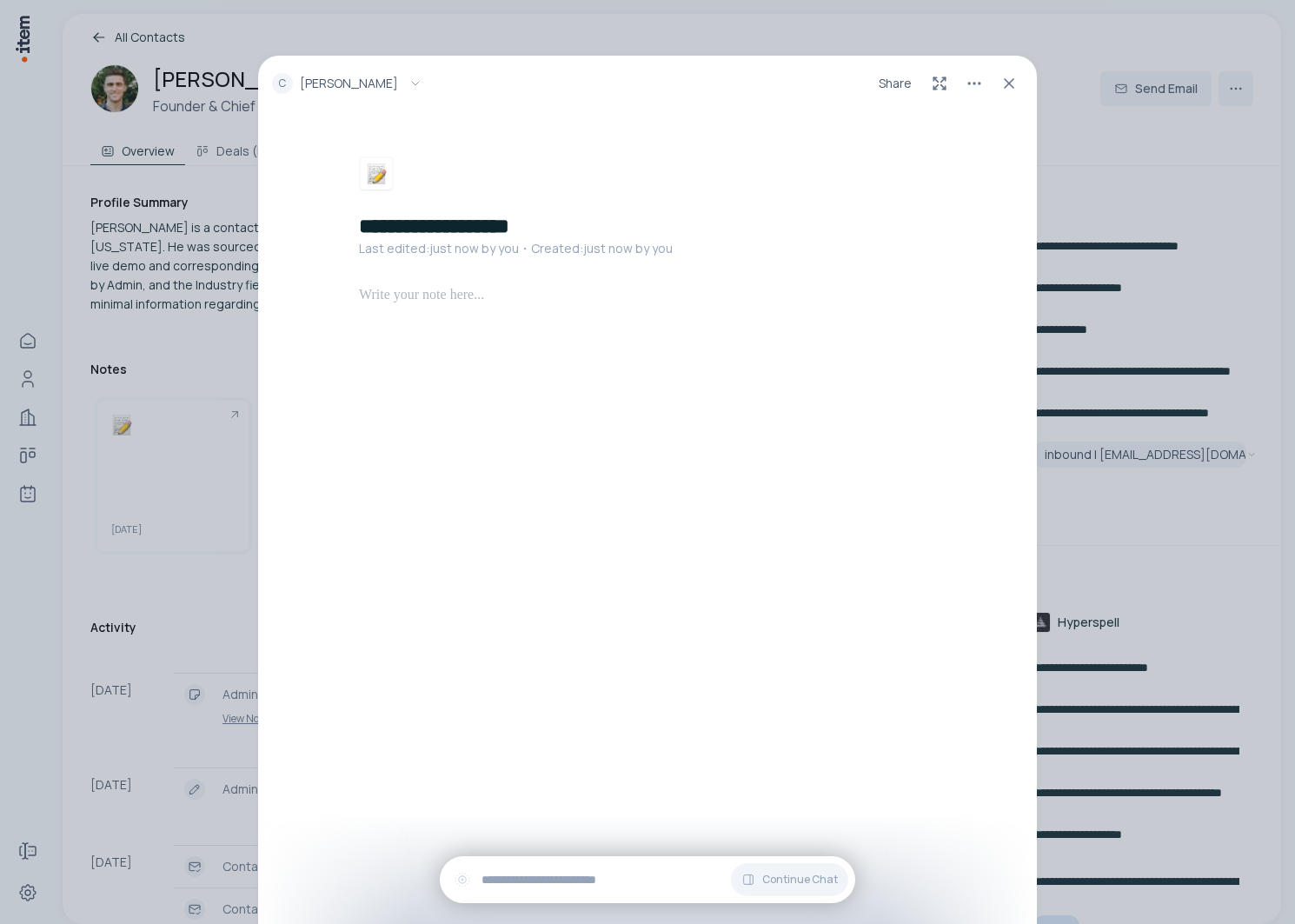
click at [534, 327] on div at bounding box center [651, 347] width 584 height 125
click at [421, 229] on h2 "**********" at bounding box center [651, 226] width 584 height 28
click at [480, 401] on div at bounding box center [651, 347] width 584 height 125
click at [105, 241] on div "**********" at bounding box center [648, 462] width 1295 height 924
